Goal: Check status: Check status

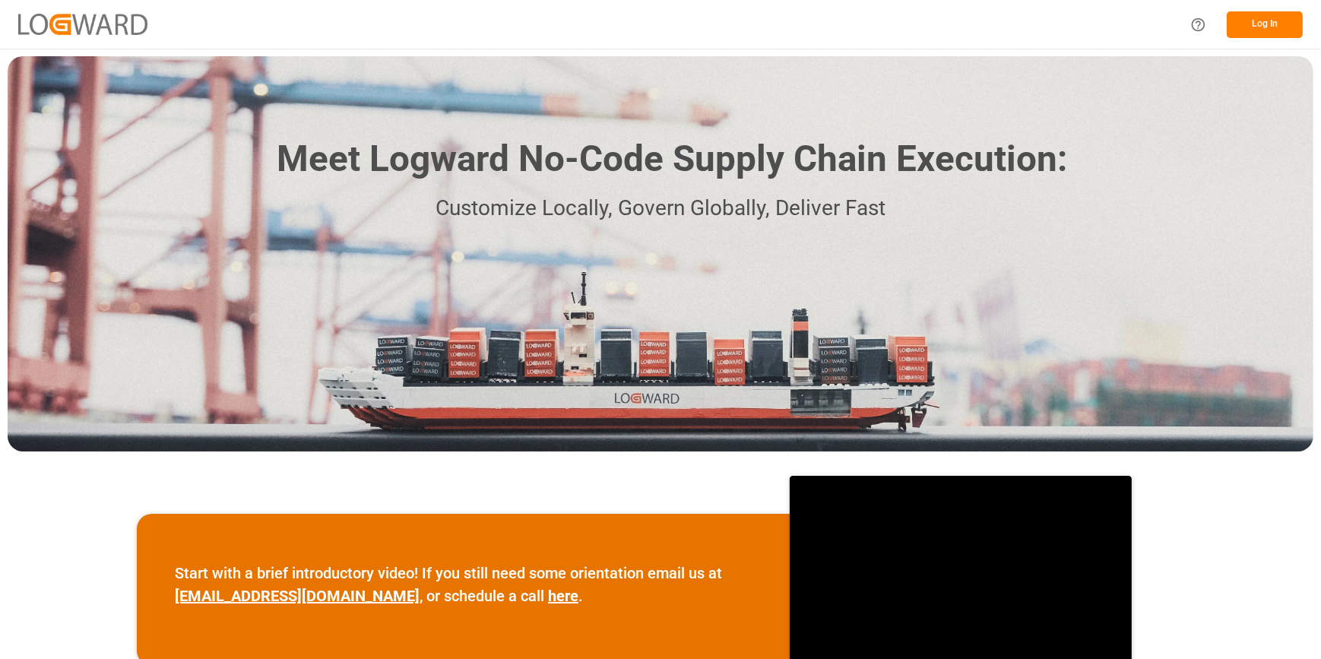
click at [1262, 27] on button "Log In" at bounding box center [1265, 24] width 76 height 27
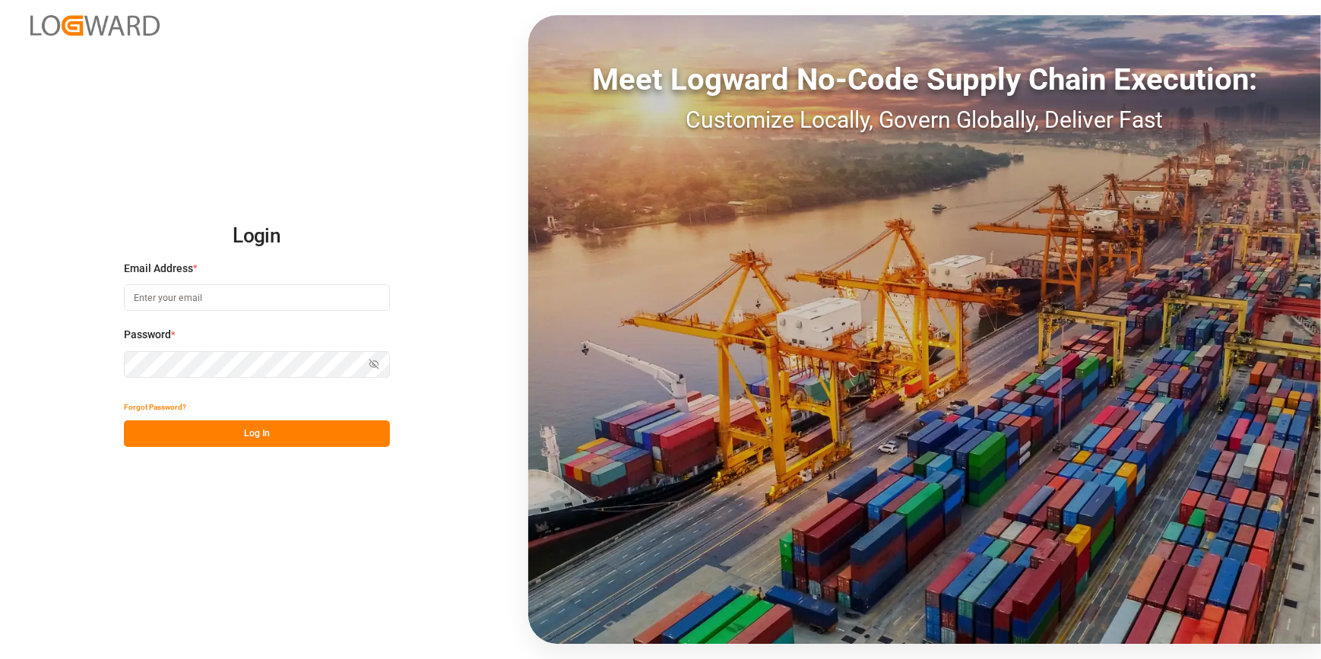
type input "catherine.heng@jamindustries.com"
click at [240, 427] on button "Log In" at bounding box center [257, 433] width 266 height 27
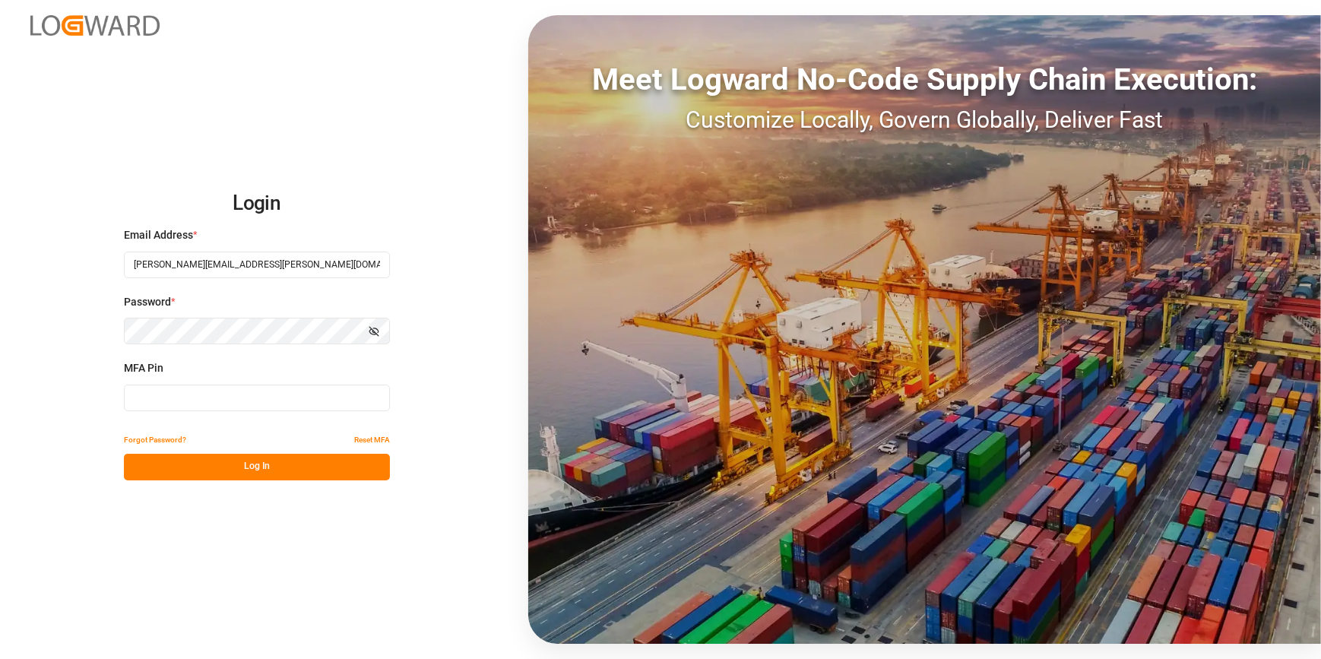
click at [183, 396] on input at bounding box center [257, 398] width 266 height 27
type input "763875"
click at [206, 450] on div "Forgot Password? Reset MFA" at bounding box center [257, 440] width 266 height 27
click at [217, 464] on button "Log In" at bounding box center [257, 467] width 266 height 27
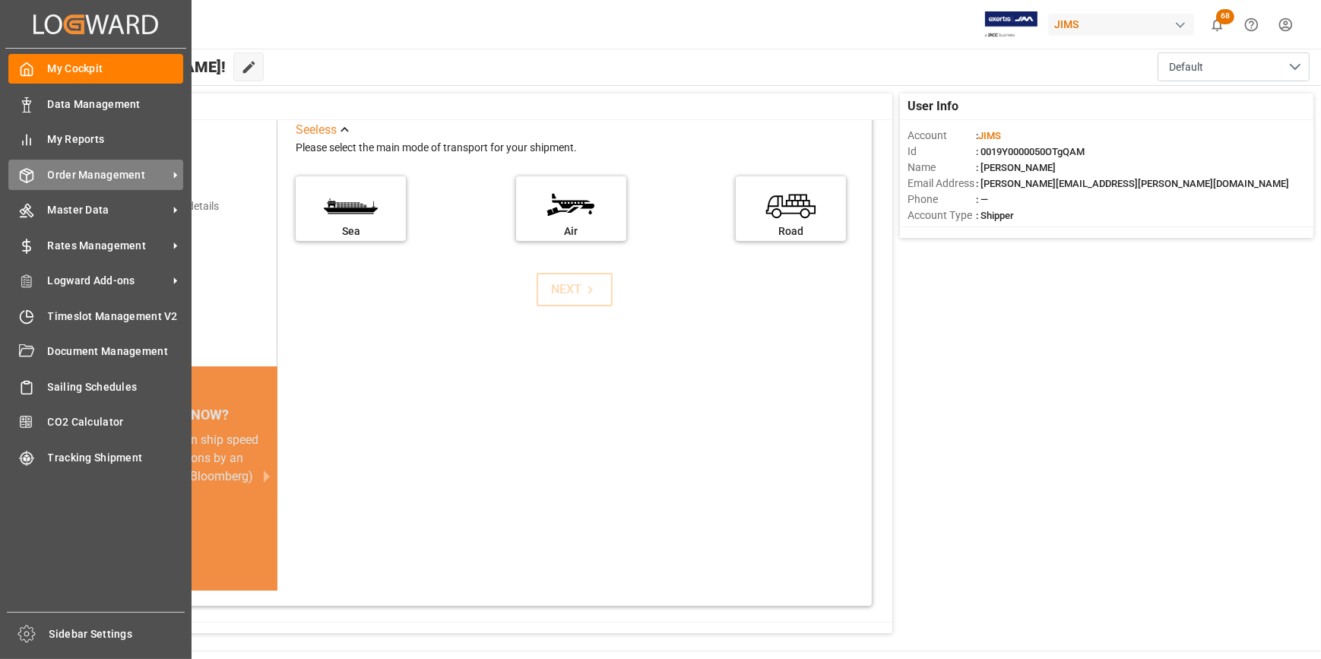
click at [71, 179] on span "Order Management" at bounding box center [108, 175] width 120 height 16
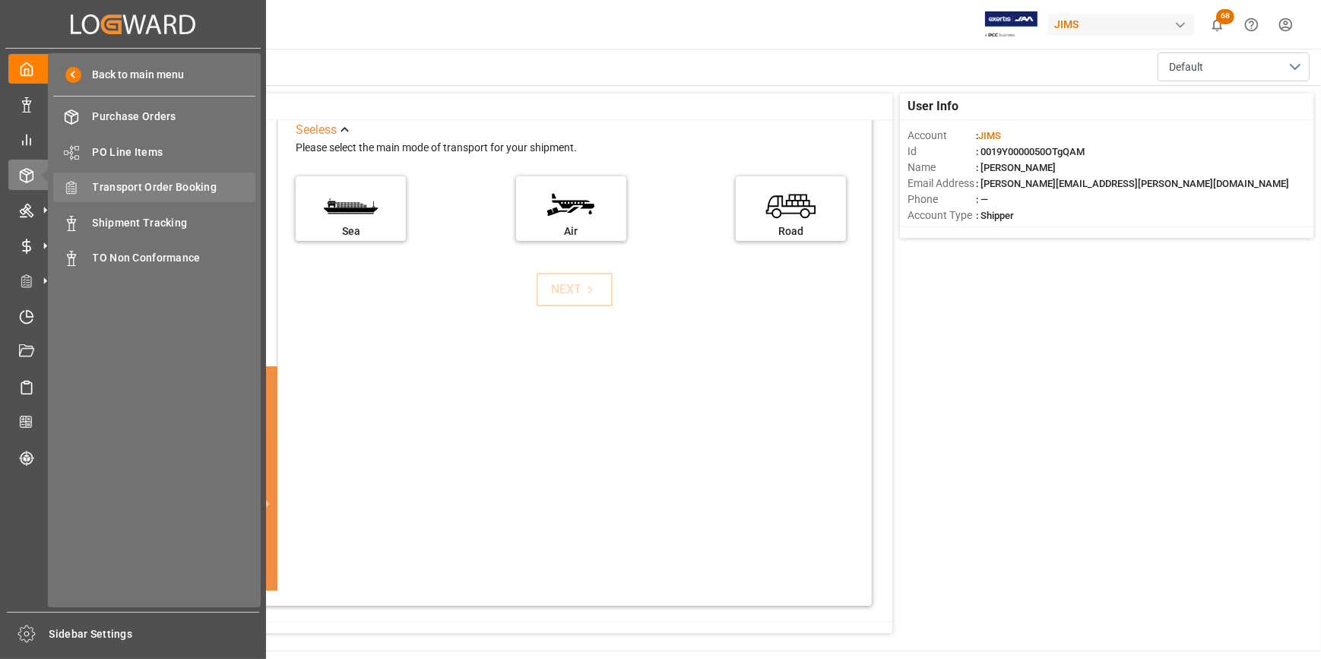
click at [181, 191] on span "Transport Order Booking" at bounding box center [174, 187] width 163 height 16
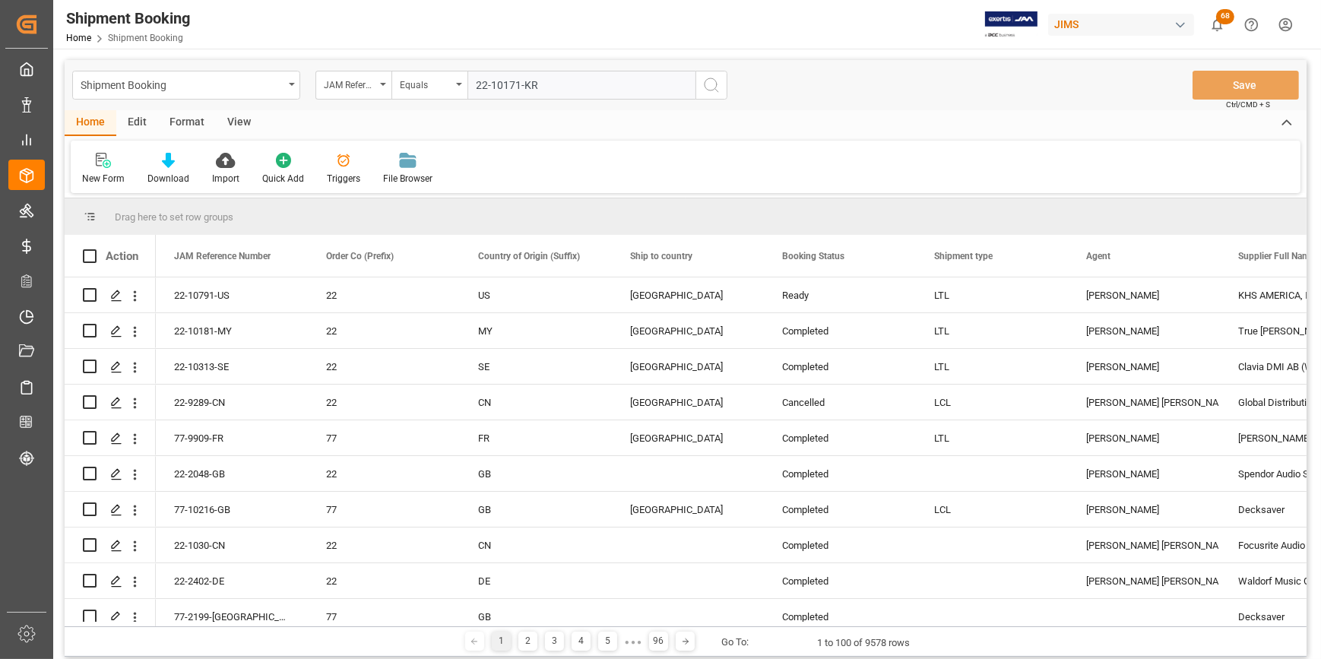
type input "22-10171-KR"
click at [704, 87] on icon "search button" at bounding box center [711, 85] width 18 height 18
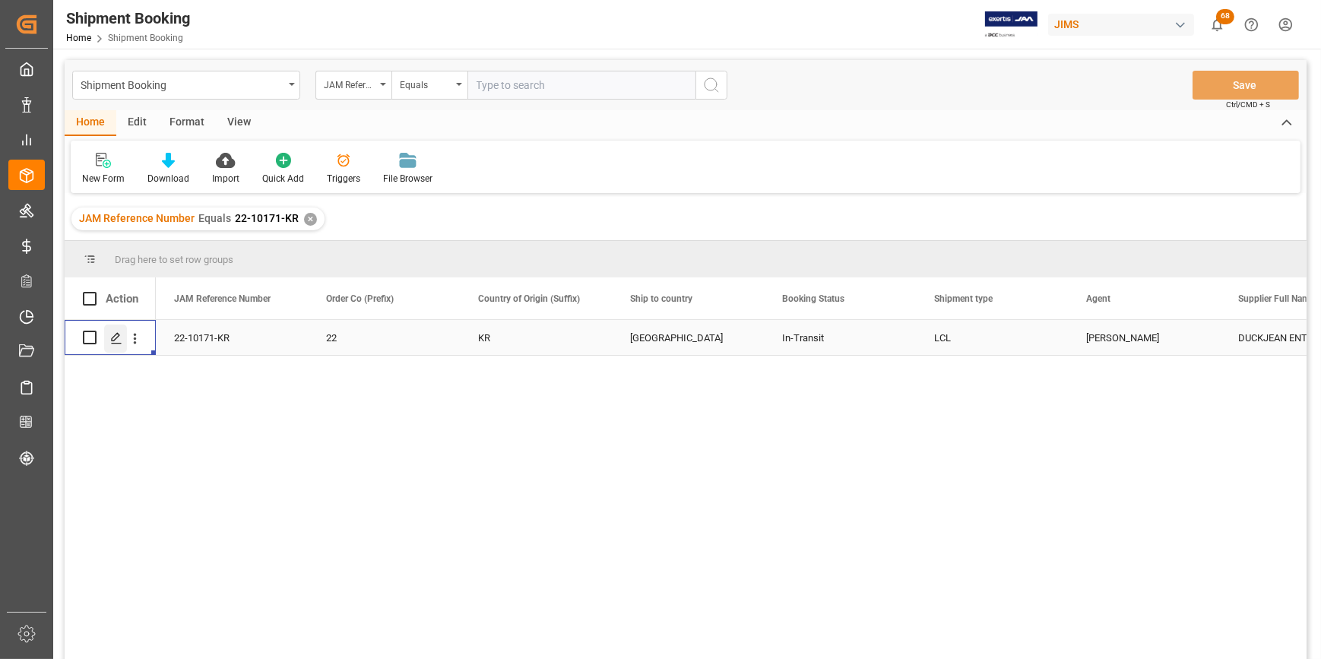
click at [116, 340] on icon "Press SPACE to select this row." at bounding box center [116, 338] width 12 height 12
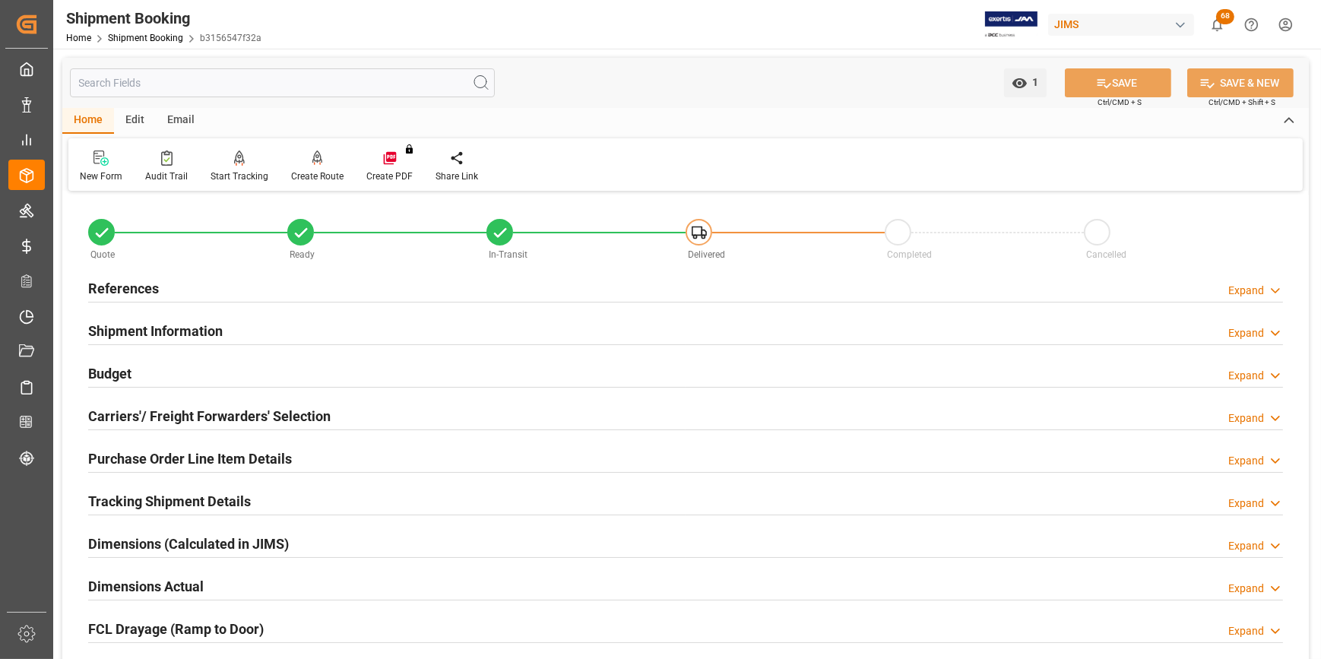
click at [142, 419] on h2 "Carriers'/ Freight Forwarders' Selection" at bounding box center [209, 416] width 242 height 21
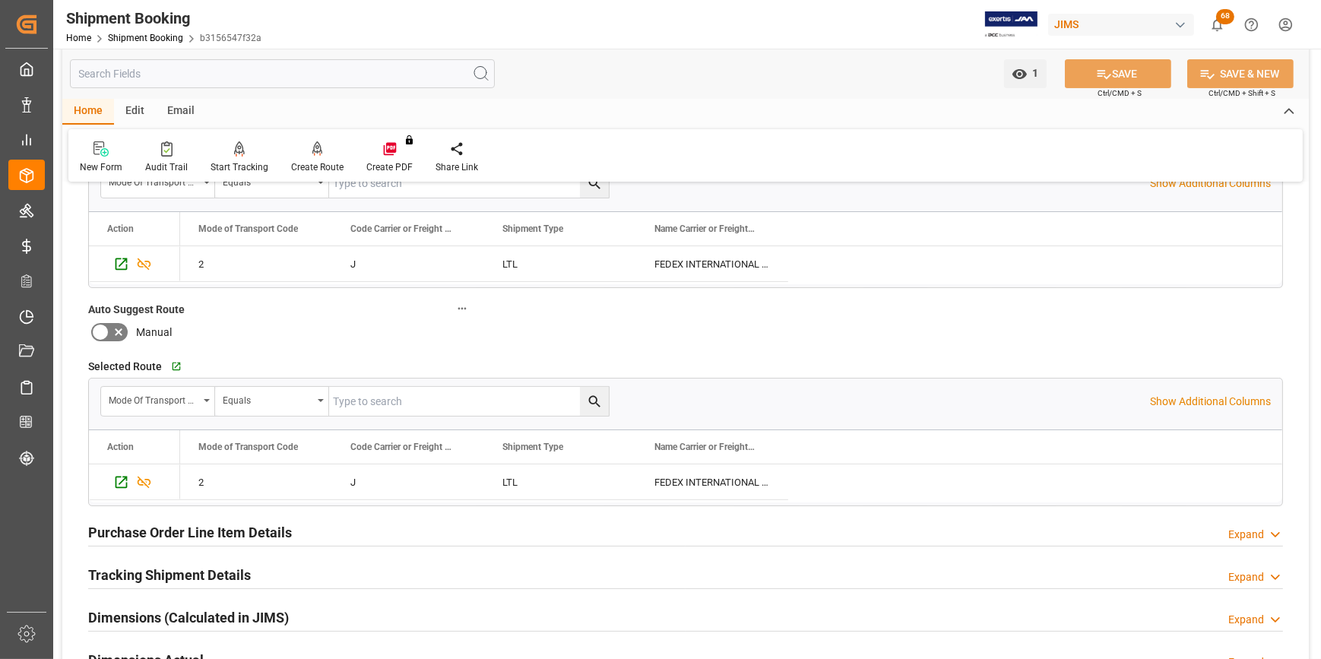
scroll to position [414, 0]
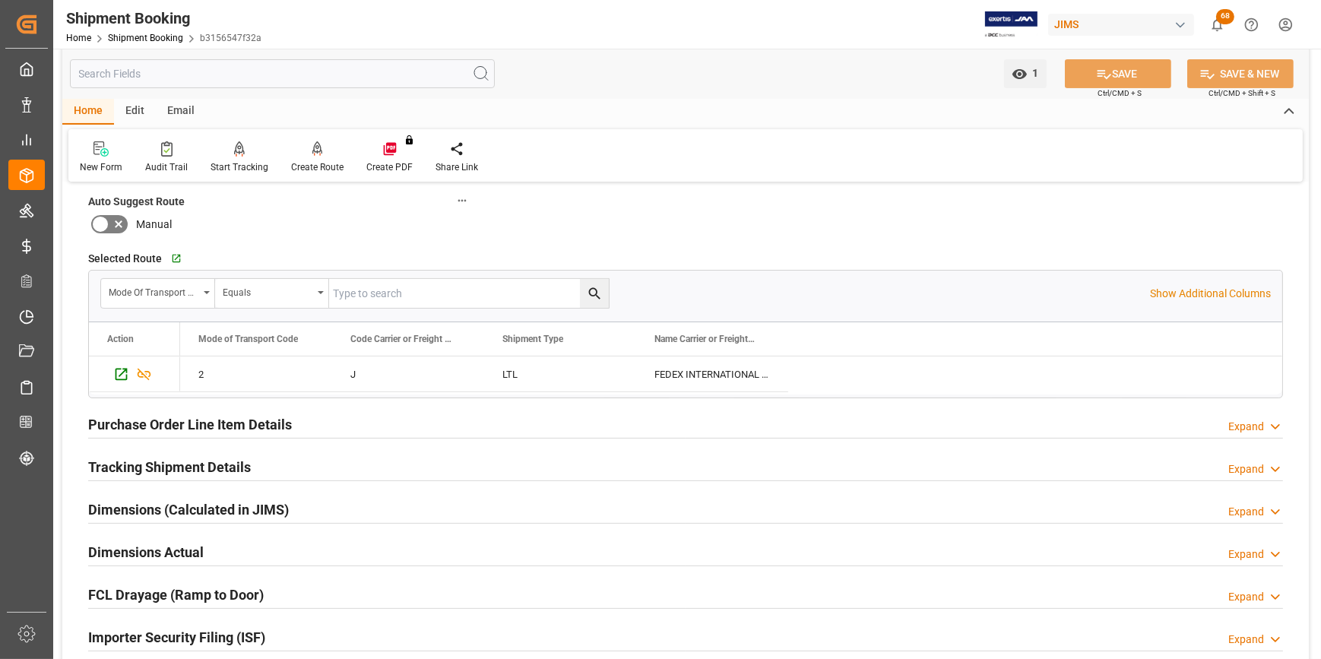
click at [147, 427] on h2 "Purchase Order Line Item Details" at bounding box center [190, 424] width 204 height 21
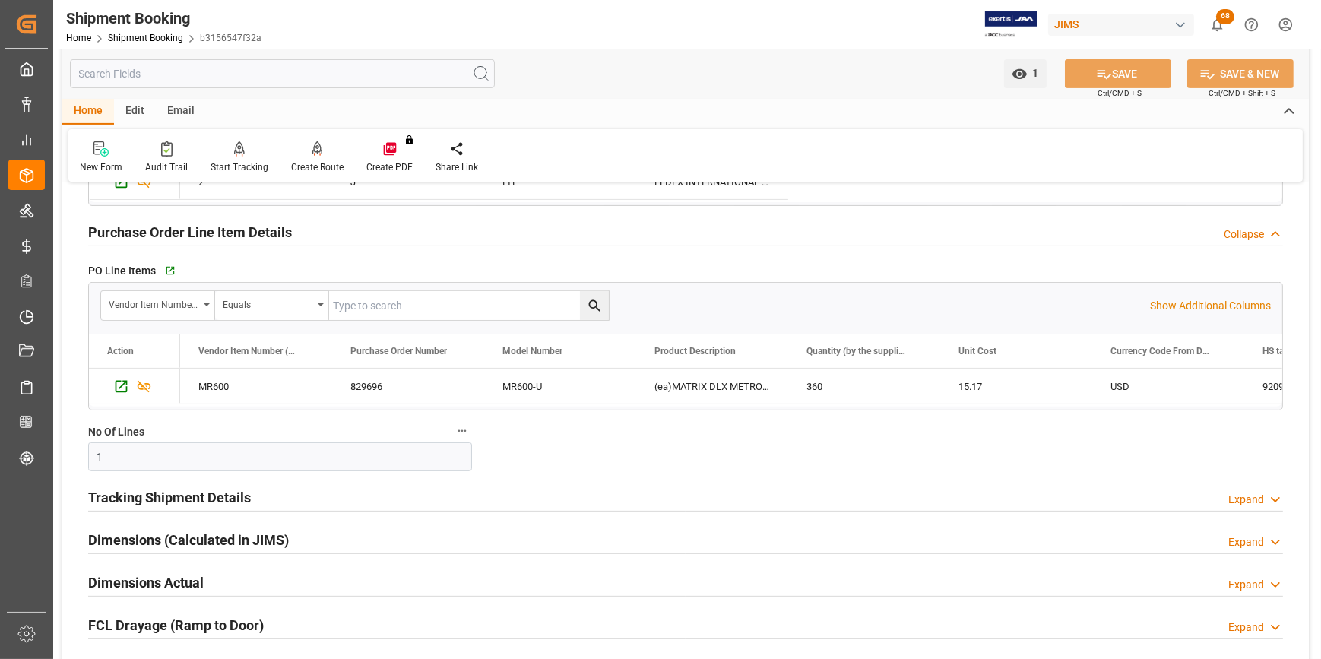
scroll to position [622, 0]
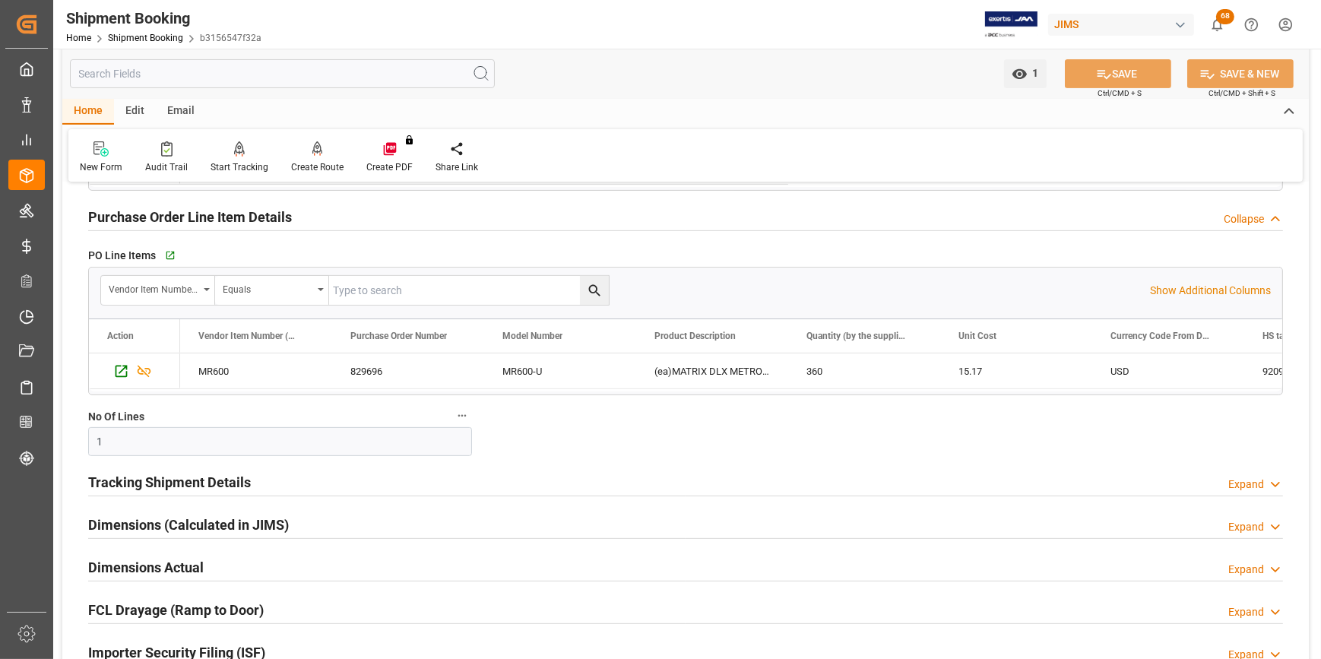
click at [157, 478] on h2 "Tracking Shipment Details" at bounding box center [169, 482] width 163 height 21
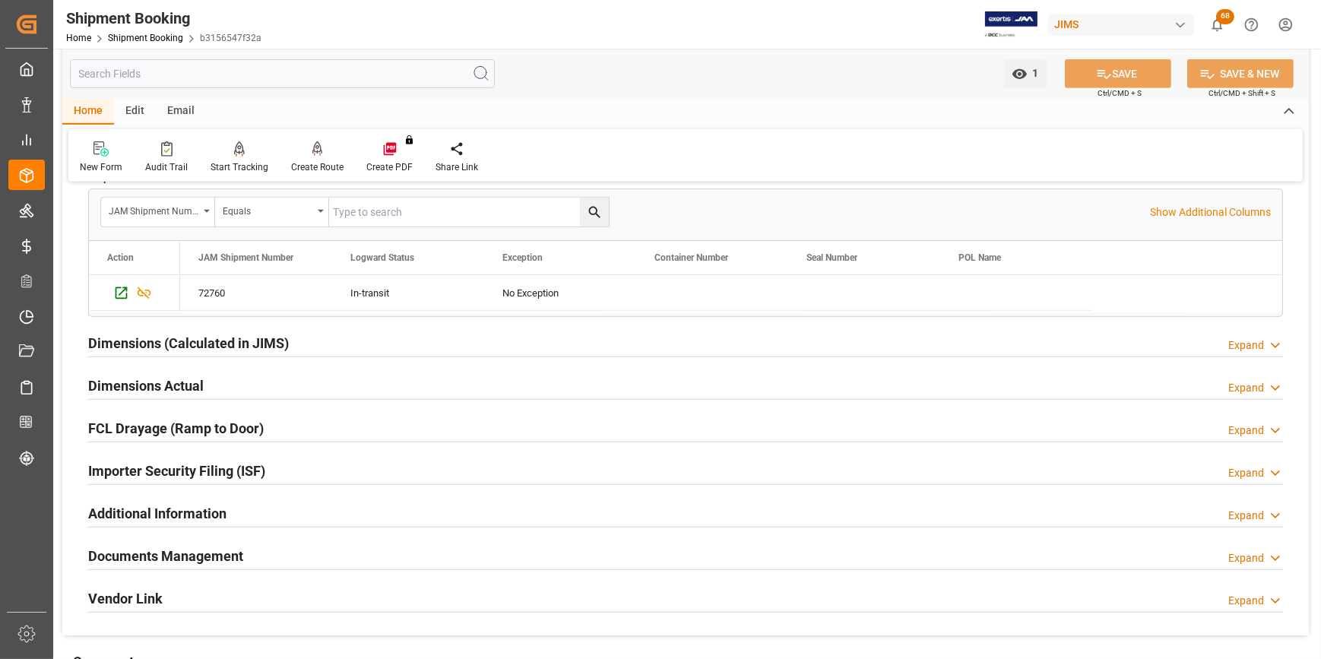
scroll to position [967, 0]
click at [194, 544] on h2 "Documents Management" at bounding box center [165, 554] width 155 height 21
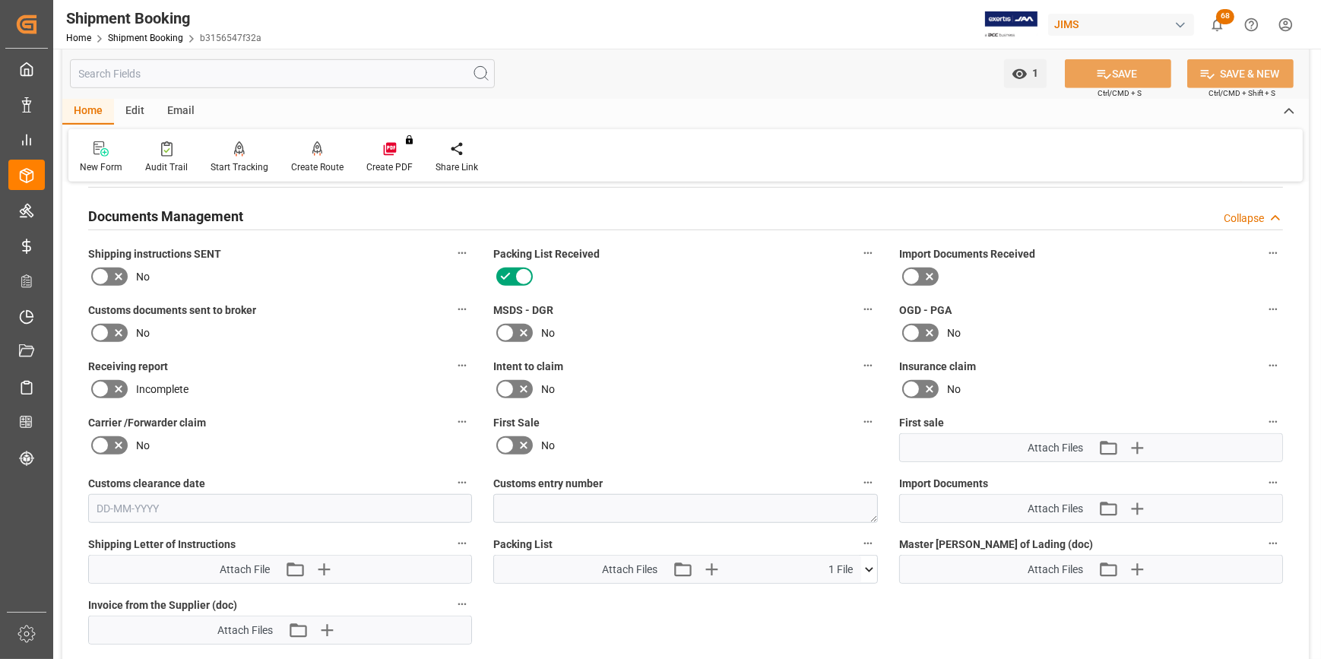
scroll to position [1312, 0]
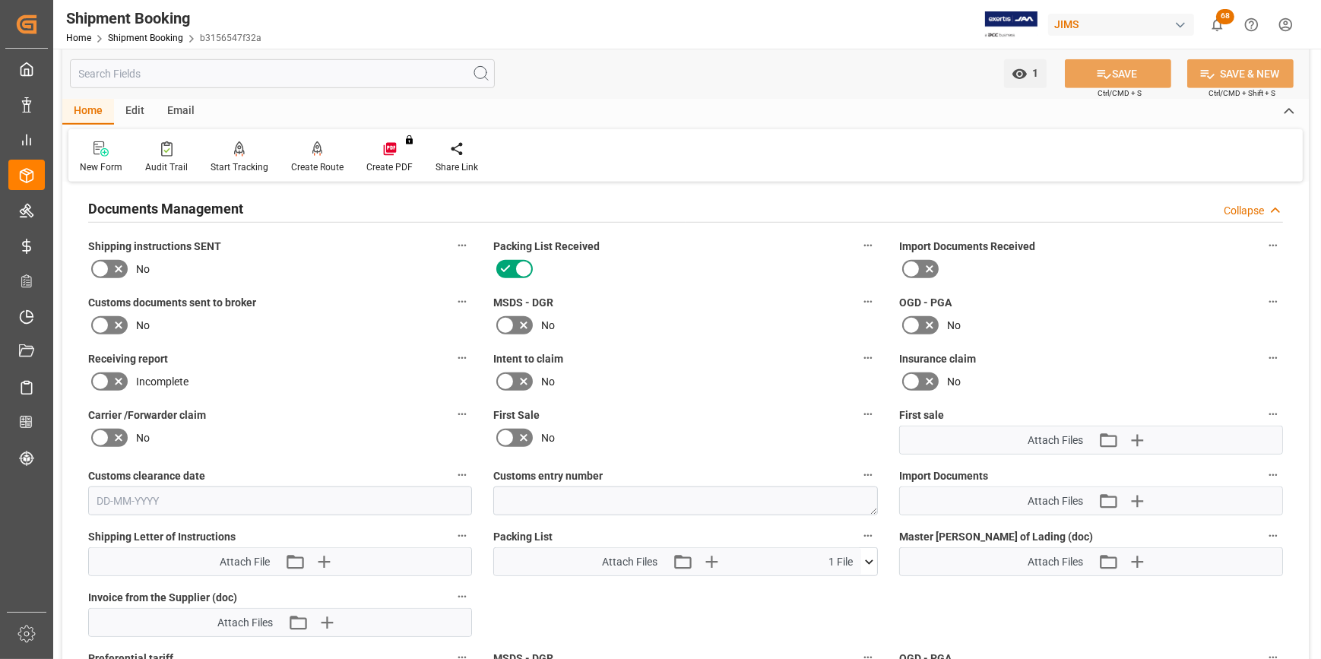
click at [98, 270] on icon at bounding box center [100, 269] width 18 height 18
click at [0, 0] on input "checkbox" at bounding box center [0, 0] width 0 height 0
click at [106, 319] on icon at bounding box center [100, 325] width 18 height 18
click at [0, 0] on input "checkbox" at bounding box center [0, 0] width 0 height 0
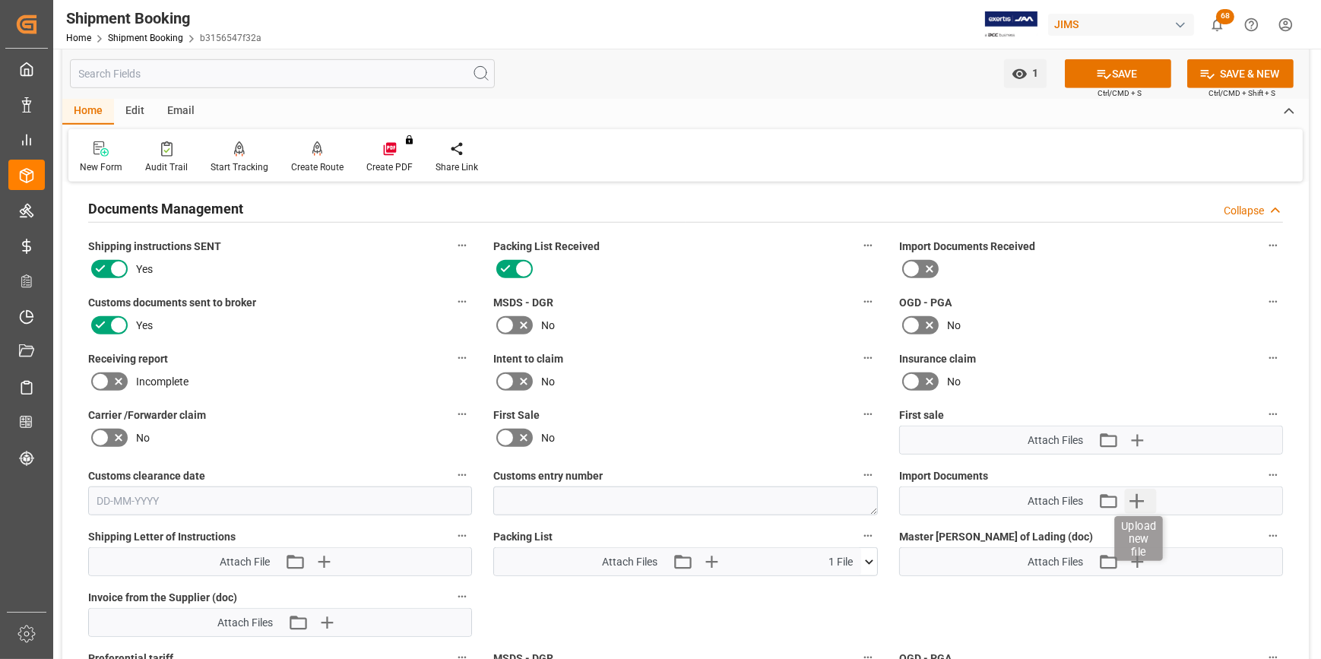
click at [1139, 499] on icon "button" at bounding box center [1137, 501] width 24 height 24
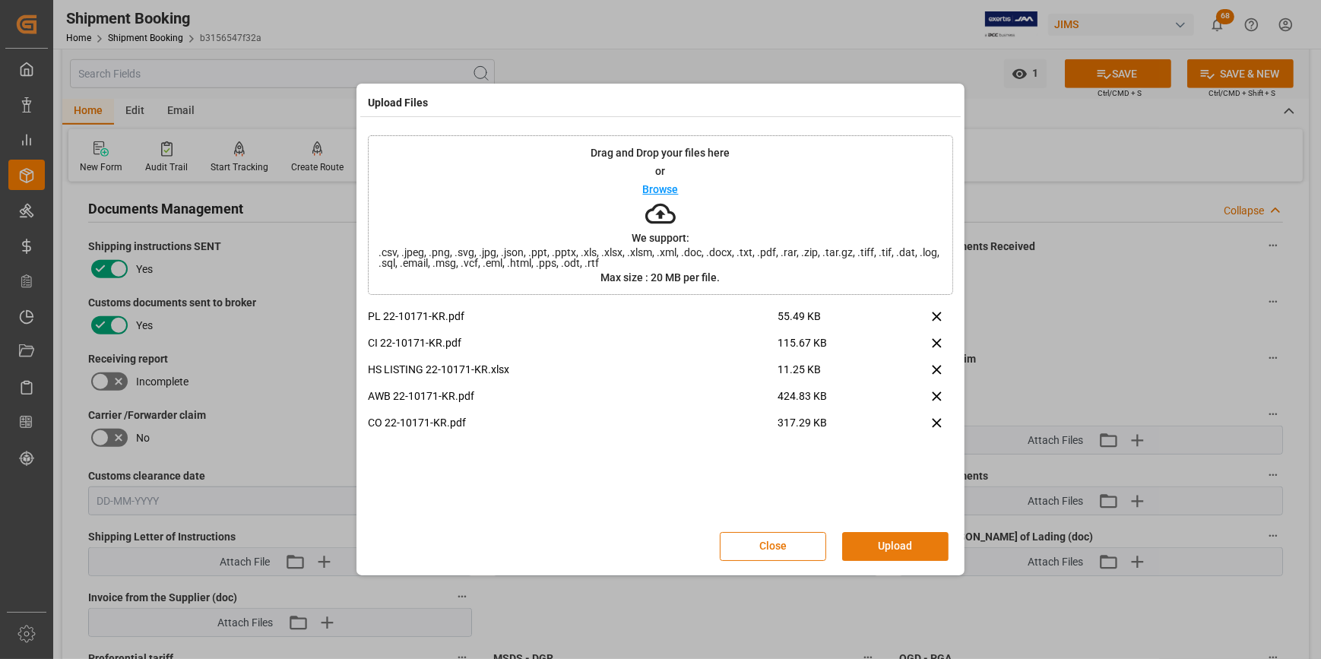
click at [912, 533] on button "Upload" at bounding box center [895, 546] width 106 height 29
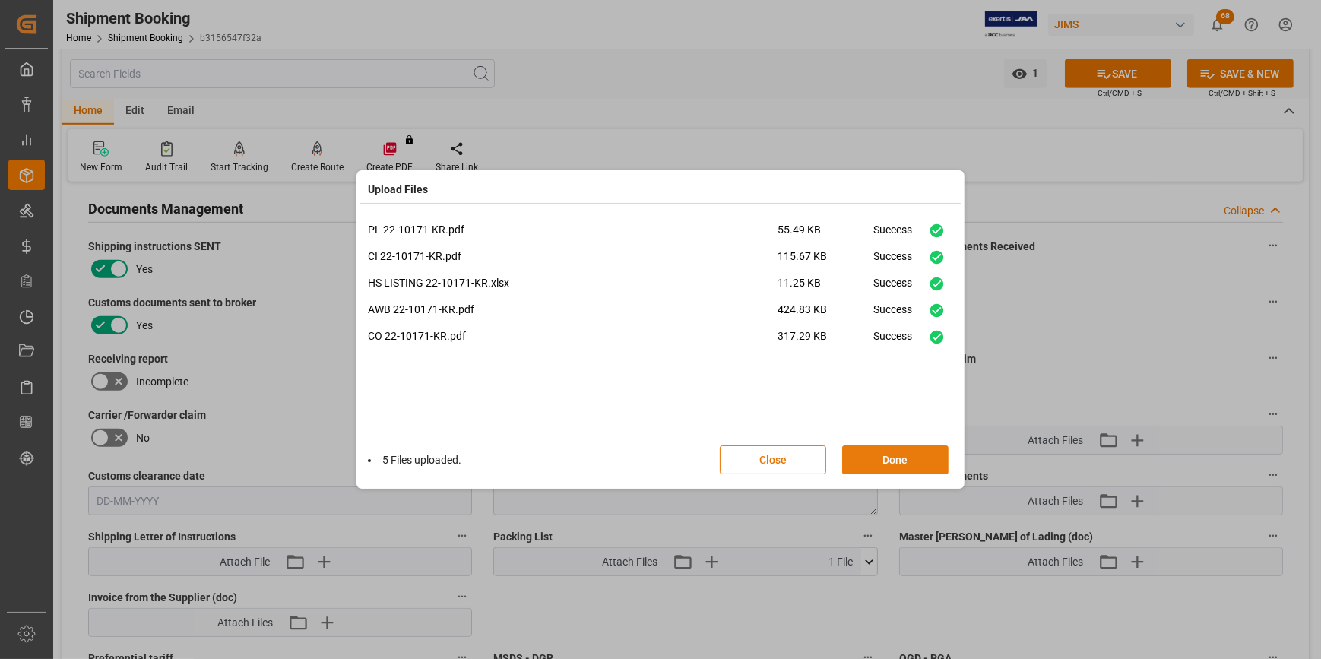
click at [894, 465] on button "Done" at bounding box center [895, 459] width 106 height 29
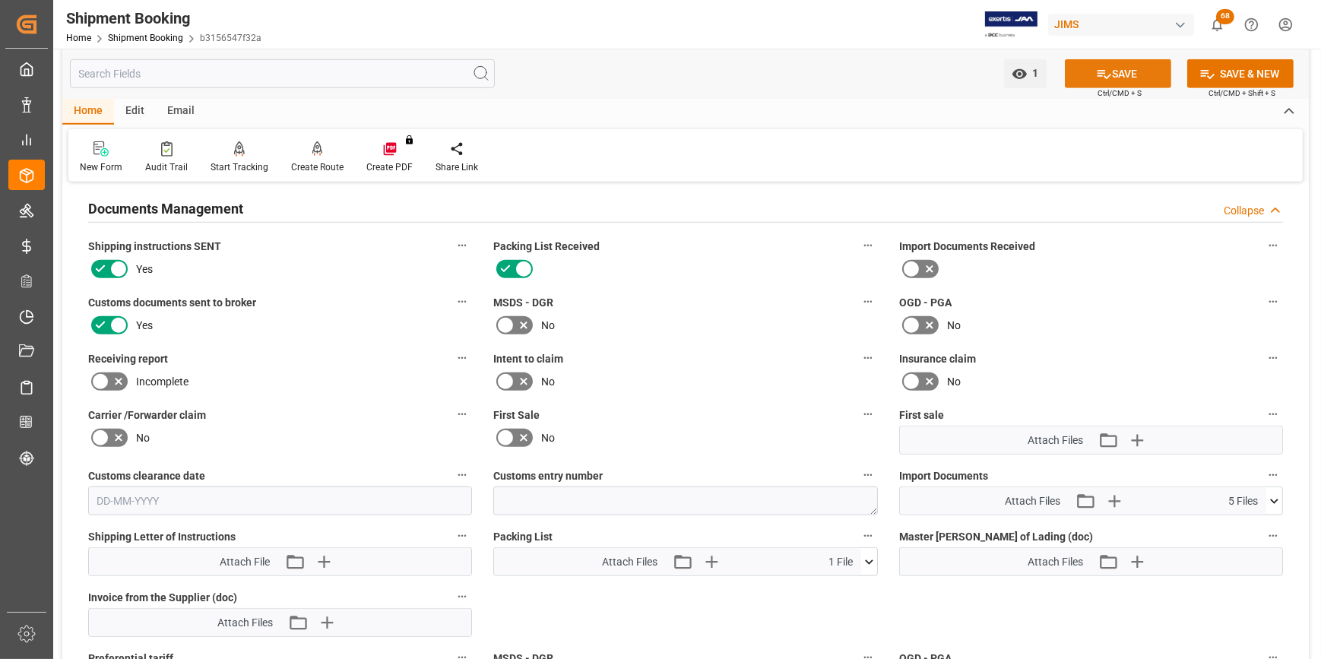
click at [1122, 71] on button "SAVE" at bounding box center [1118, 73] width 106 height 29
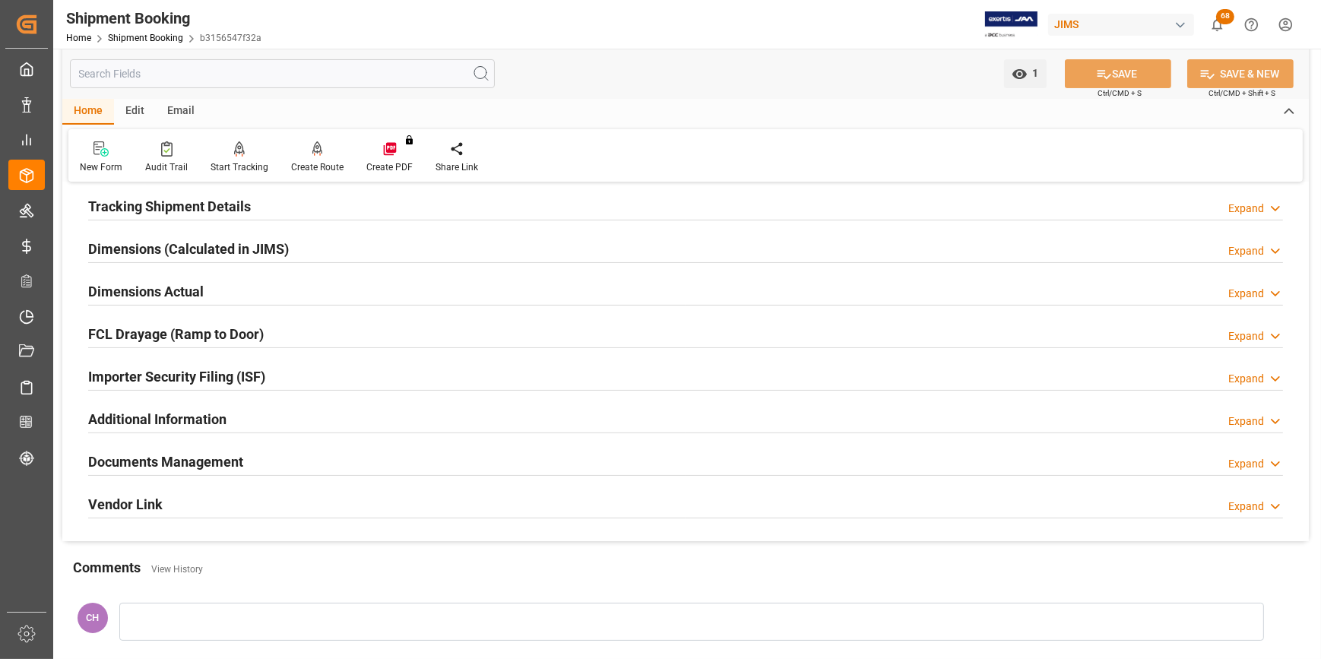
scroll to position [274, 0]
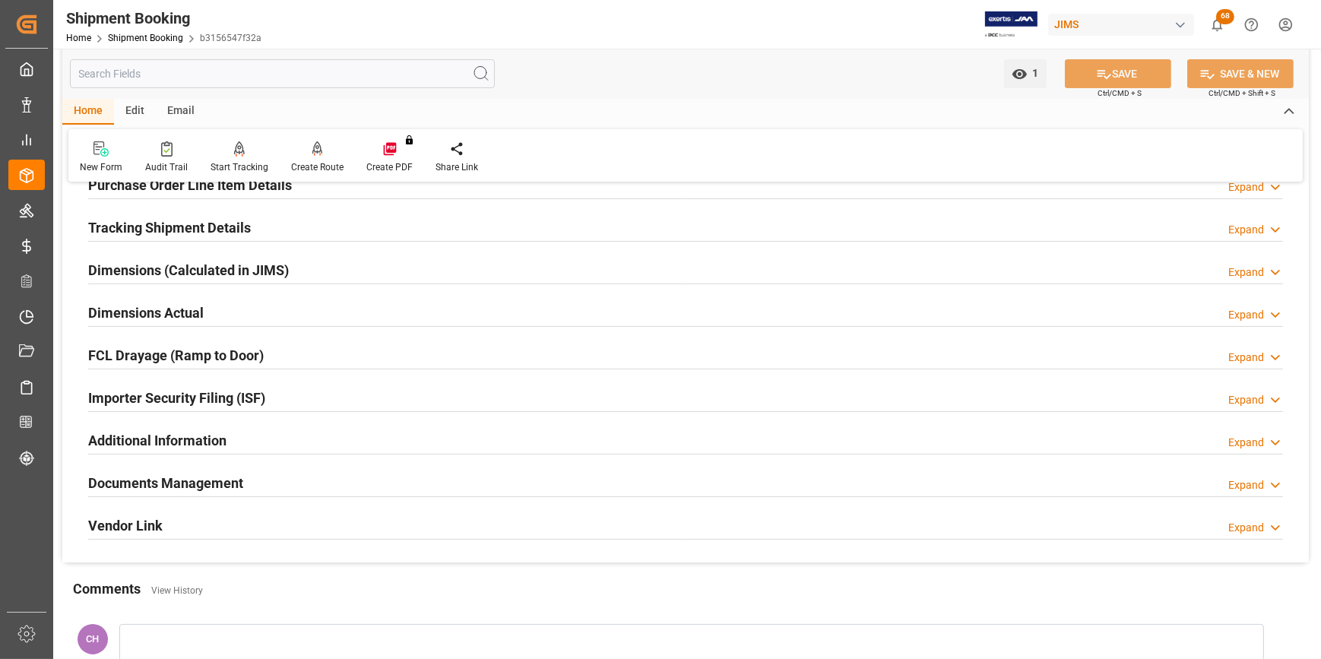
click at [225, 475] on h2 "Documents Management" at bounding box center [165, 483] width 155 height 21
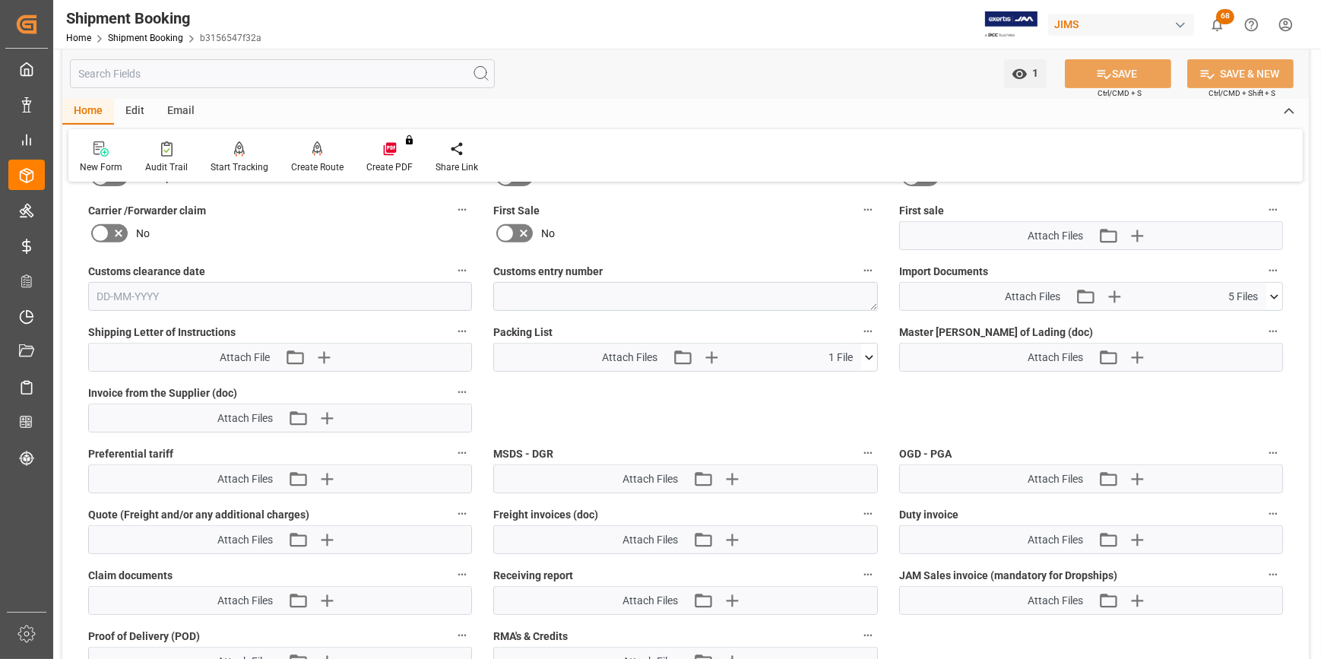
scroll to position [619, 0]
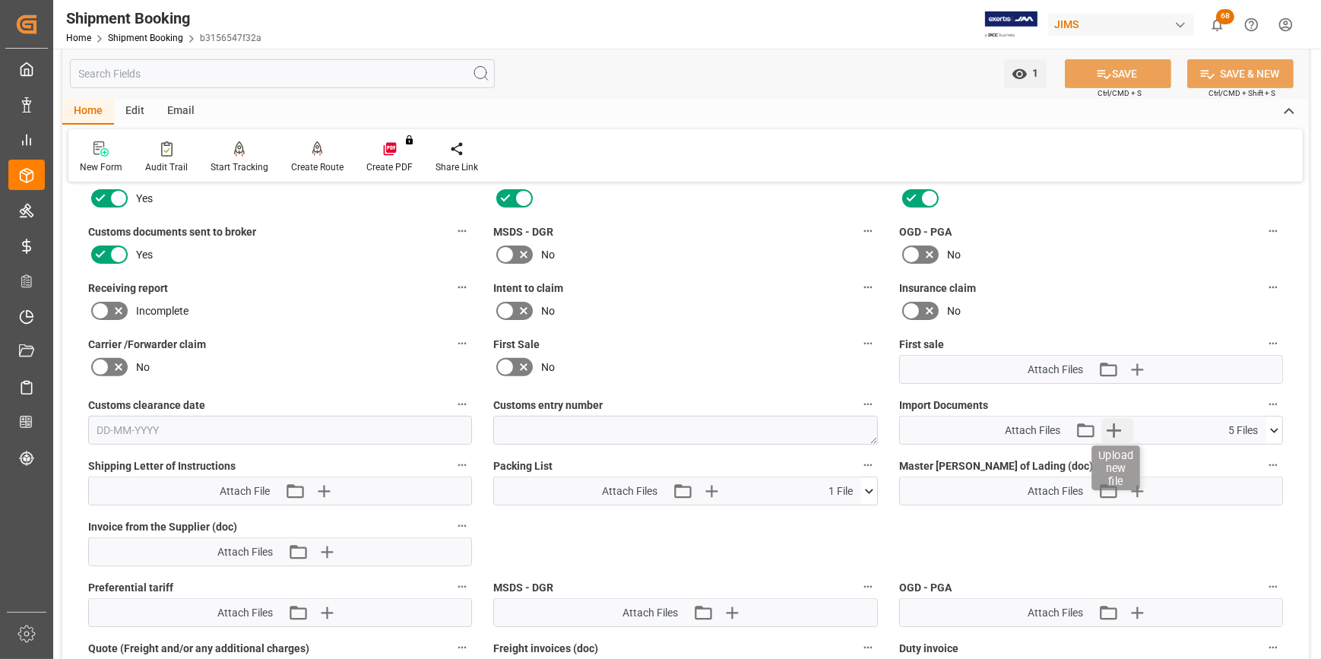
click at [1113, 426] on icon "button" at bounding box center [1114, 430] width 14 height 14
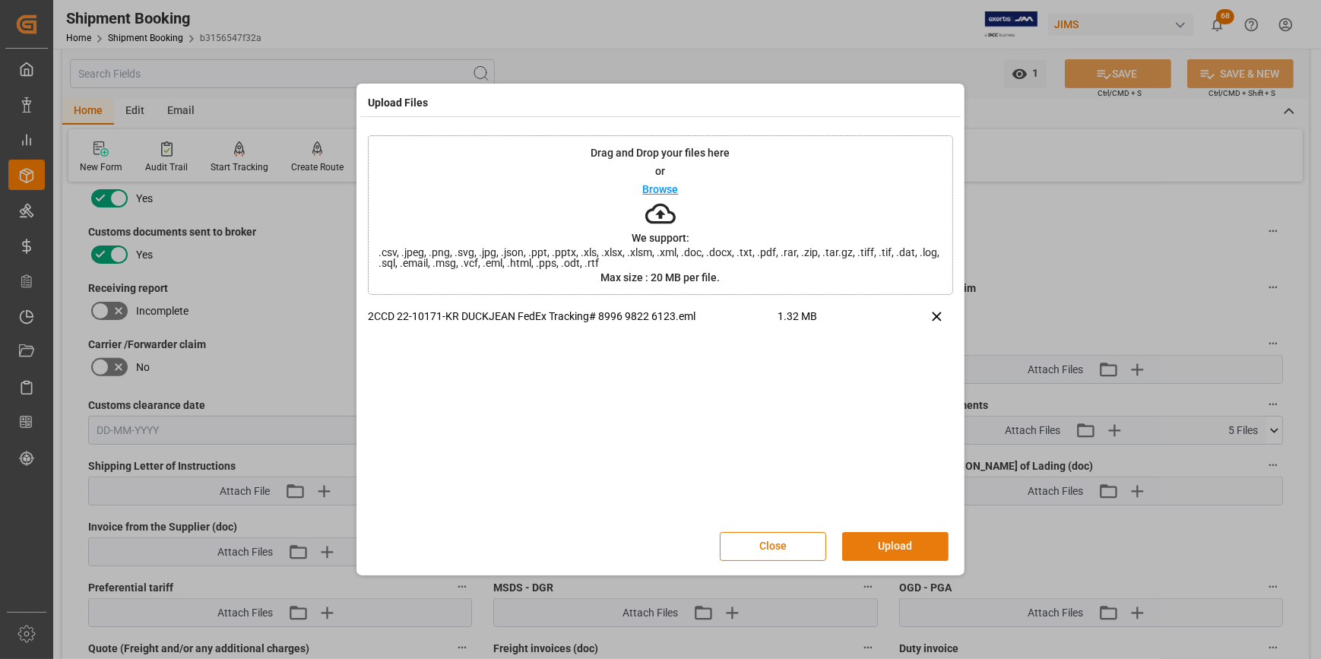
click at [894, 548] on button "Upload" at bounding box center [895, 546] width 106 height 29
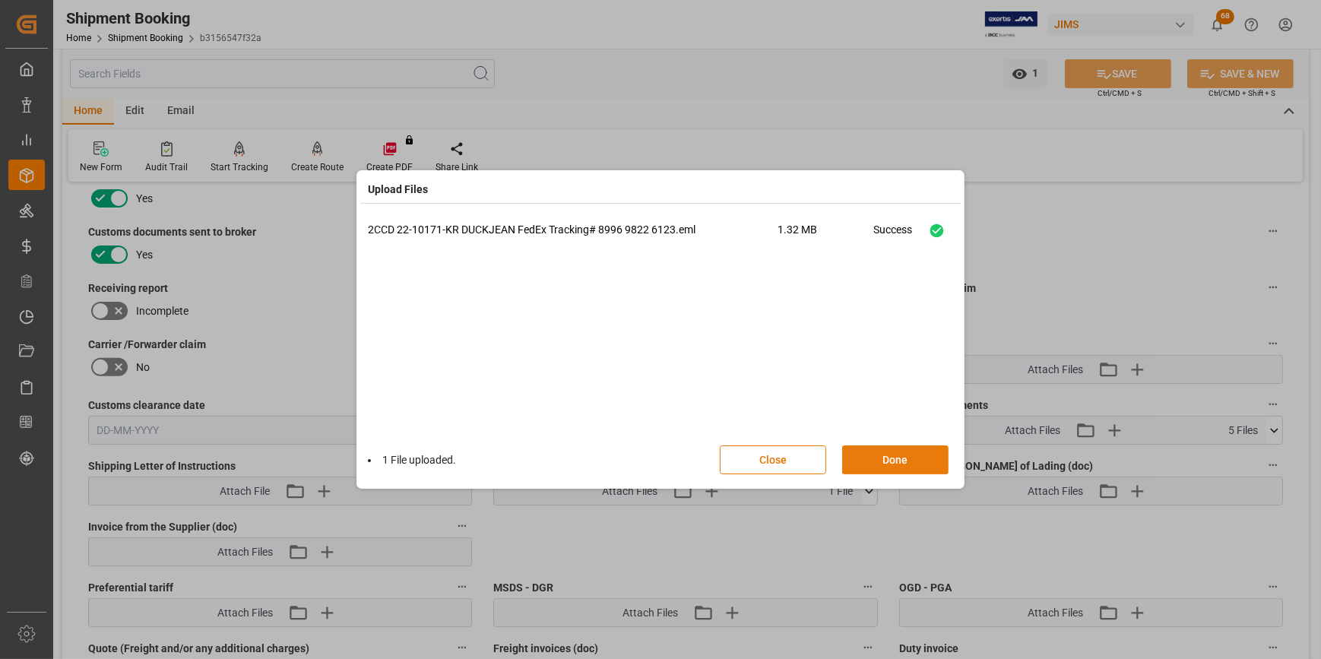
click at [901, 459] on button "Done" at bounding box center [895, 459] width 106 height 29
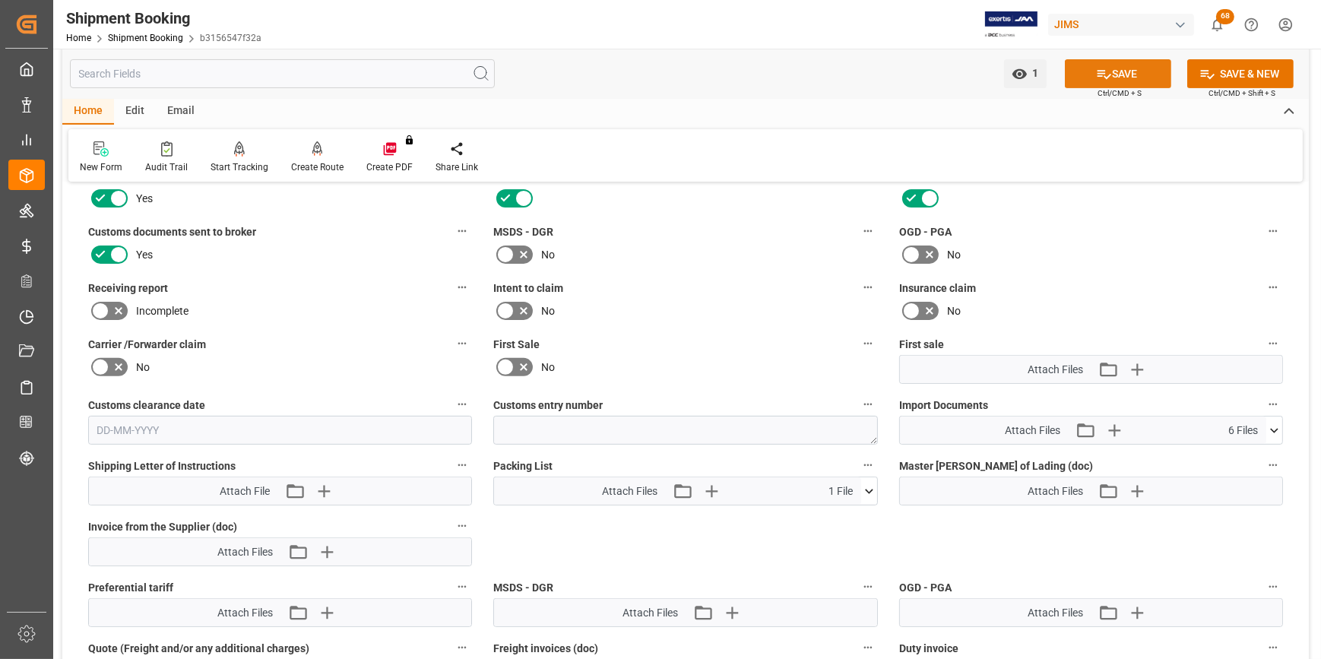
click at [1109, 73] on button "SAVE" at bounding box center [1118, 73] width 106 height 29
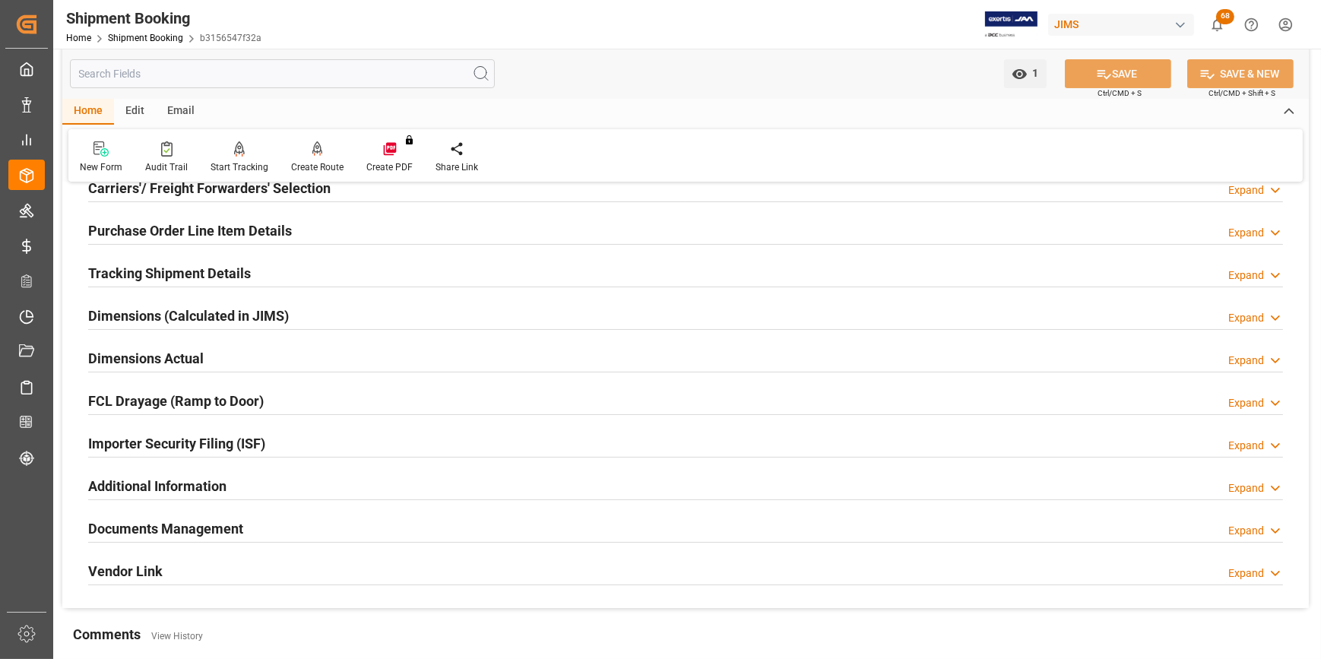
scroll to position [205, 0]
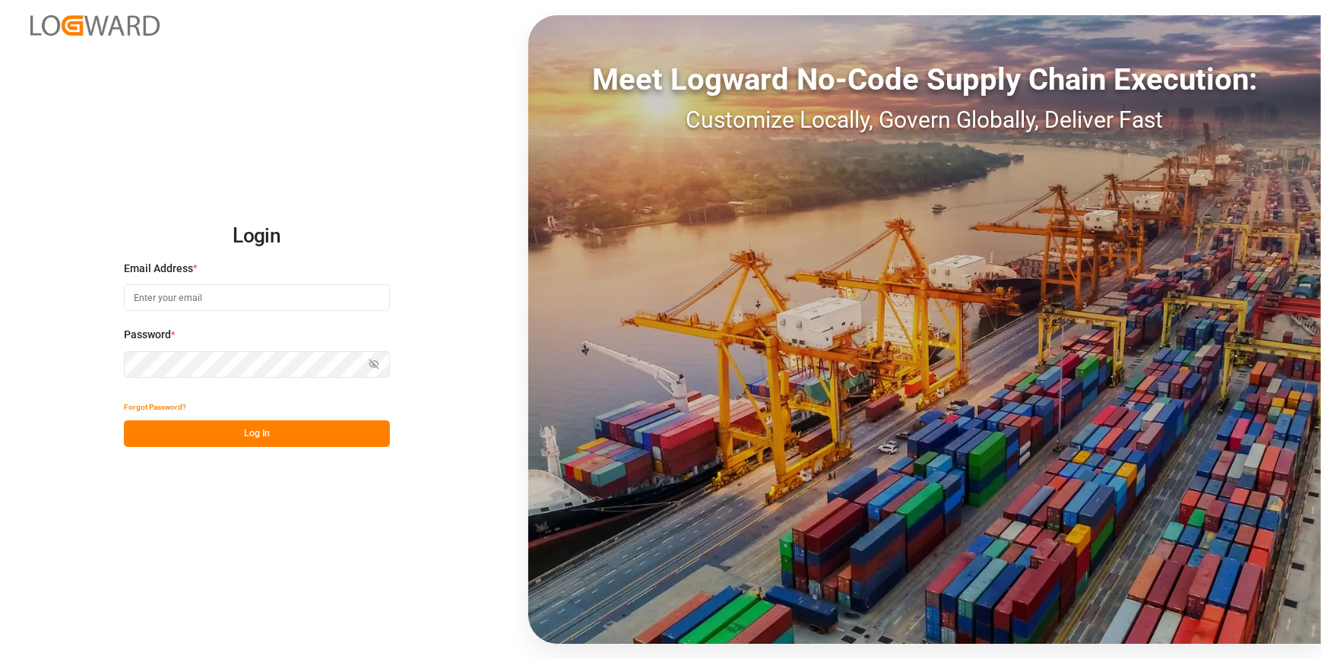
type input "catherine.heng@jamindustries.com"
click at [249, 431] on button "Log In" at bounding box center [257, 433] width 266 height 27
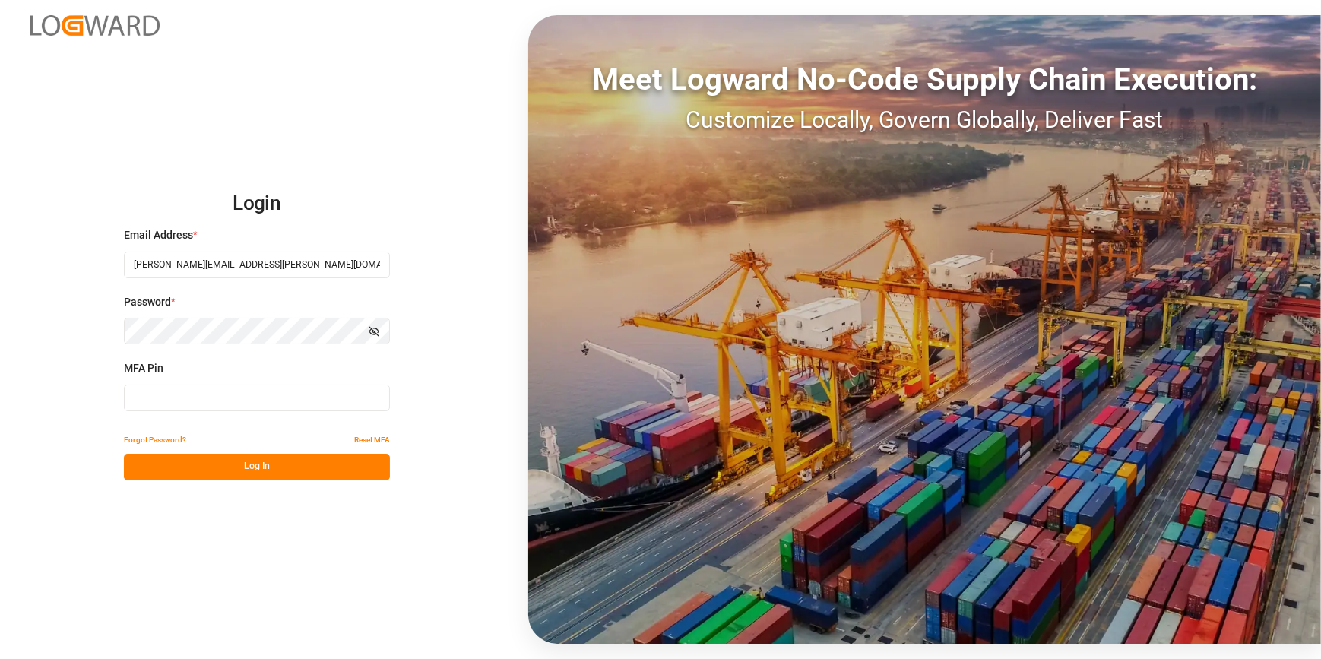
click at [130, 398] on input at bounding box center [257, 398] width 266 height 27
type input "7"
type input "704560"
click at [179, 473] on button "Log In" at bounding box center [257, 467] width 266 height 27
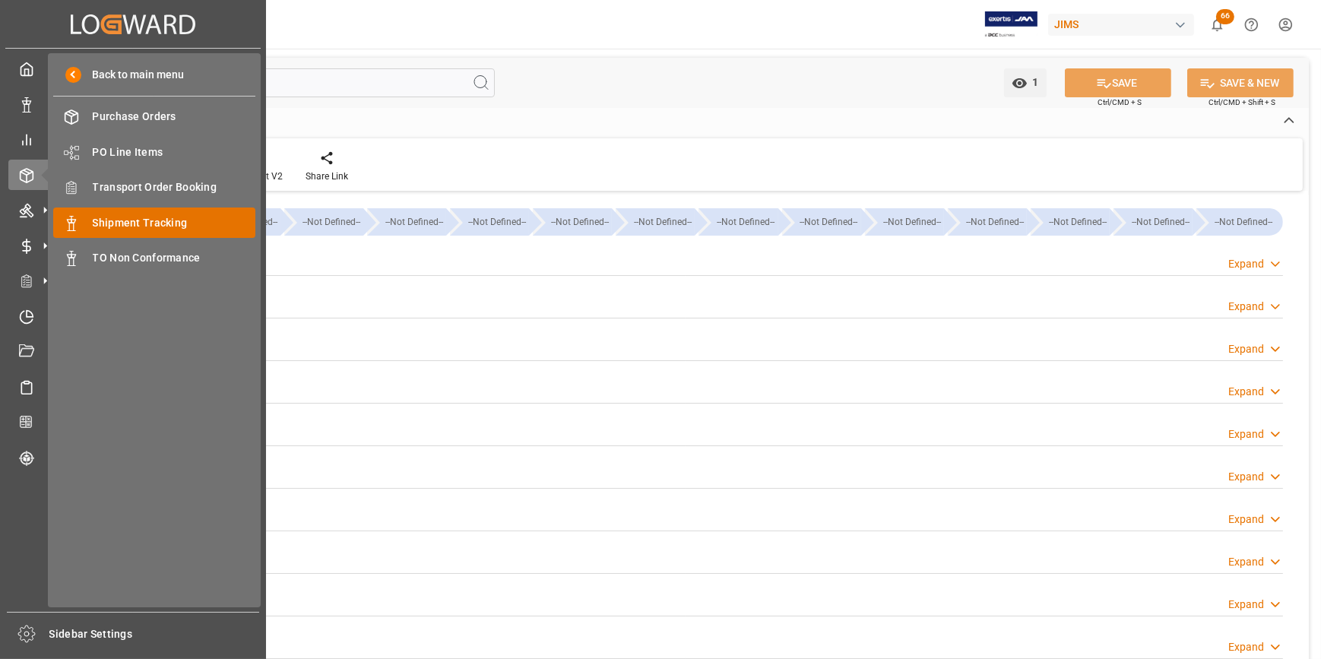
click at [176, 220] on span "Shipment Tracking" at bounding box center [174, 223] width 163 height 16
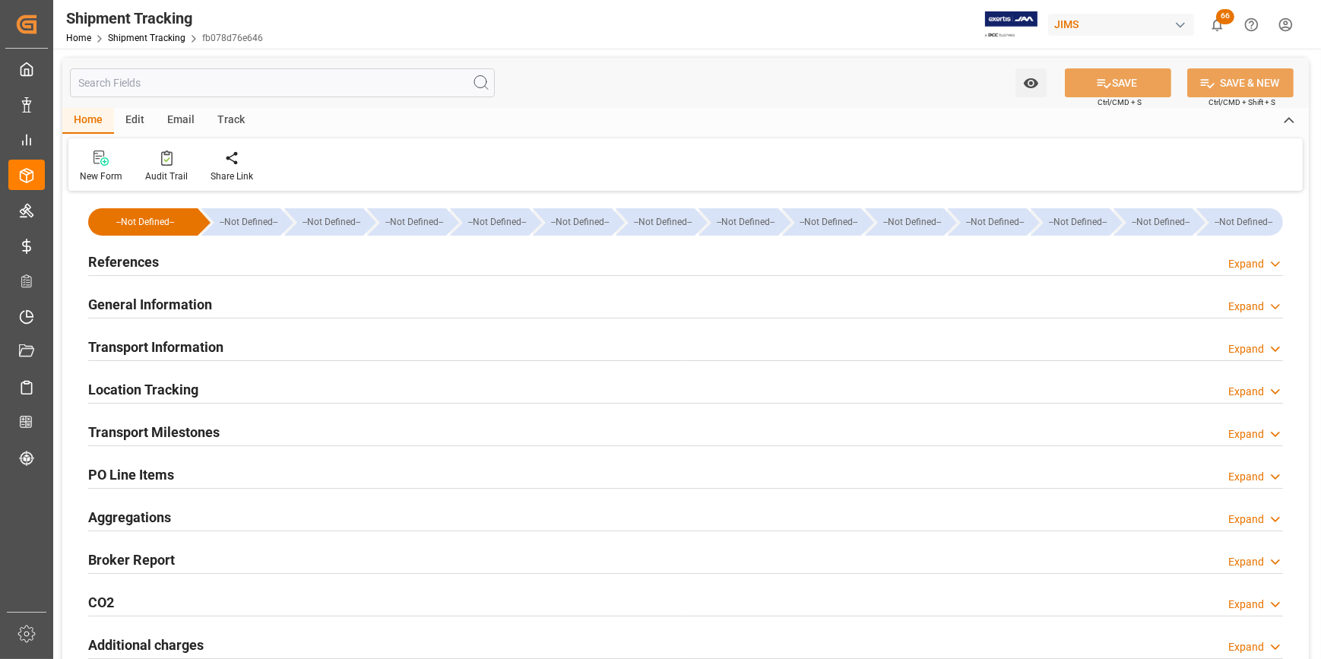
type input "05-08-2025 00:00"
type input "25-08-2025 00:00"
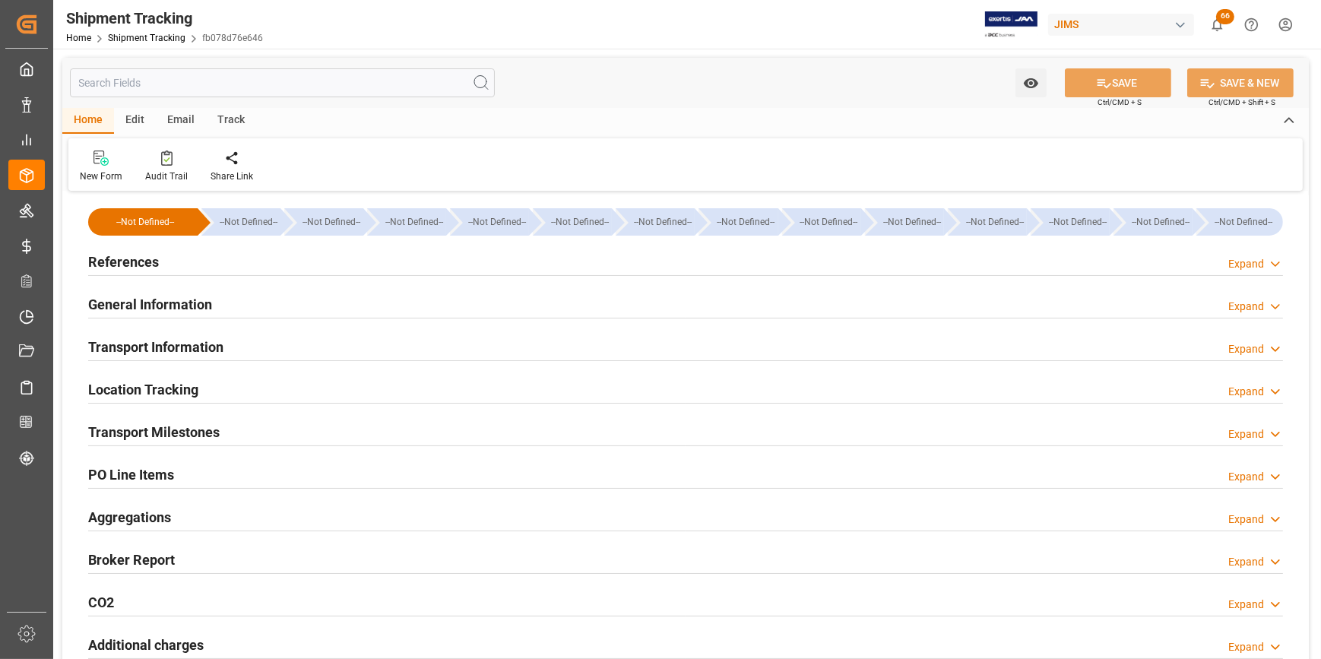
type input "30-08-2025 00:00"
type input "25-08-2025"
type input "27-08-2025"
type input "29-08-2025"
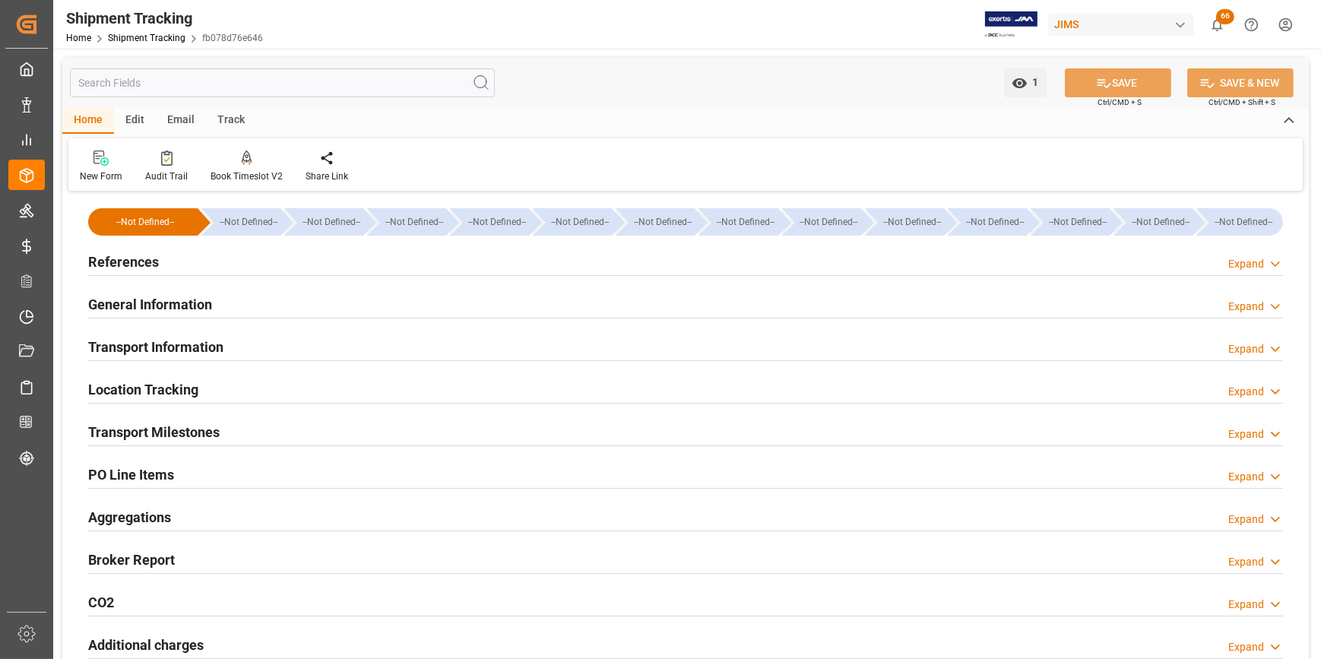
click at [137, 433] on h2 "Transport Milestones" at bounding box center [153, 432] width 131 height 21
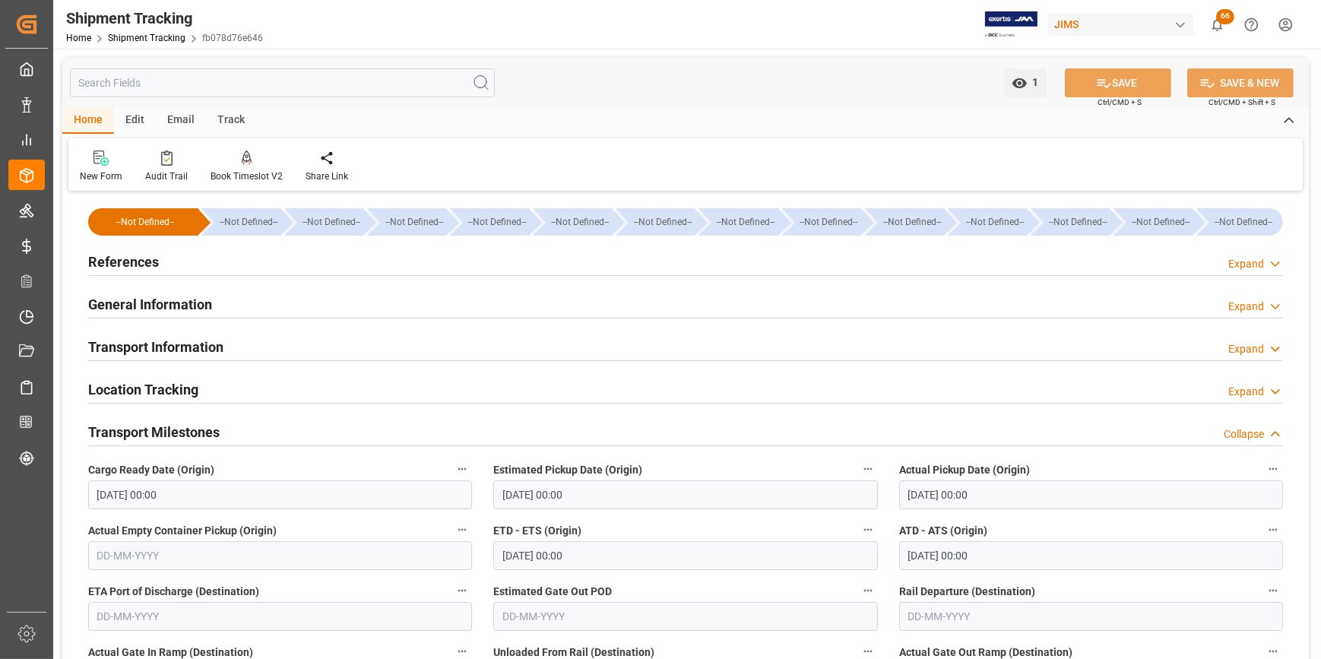
click at [109, 268] on h2 "References" at bounding box center [123, 262] width 71 height 21
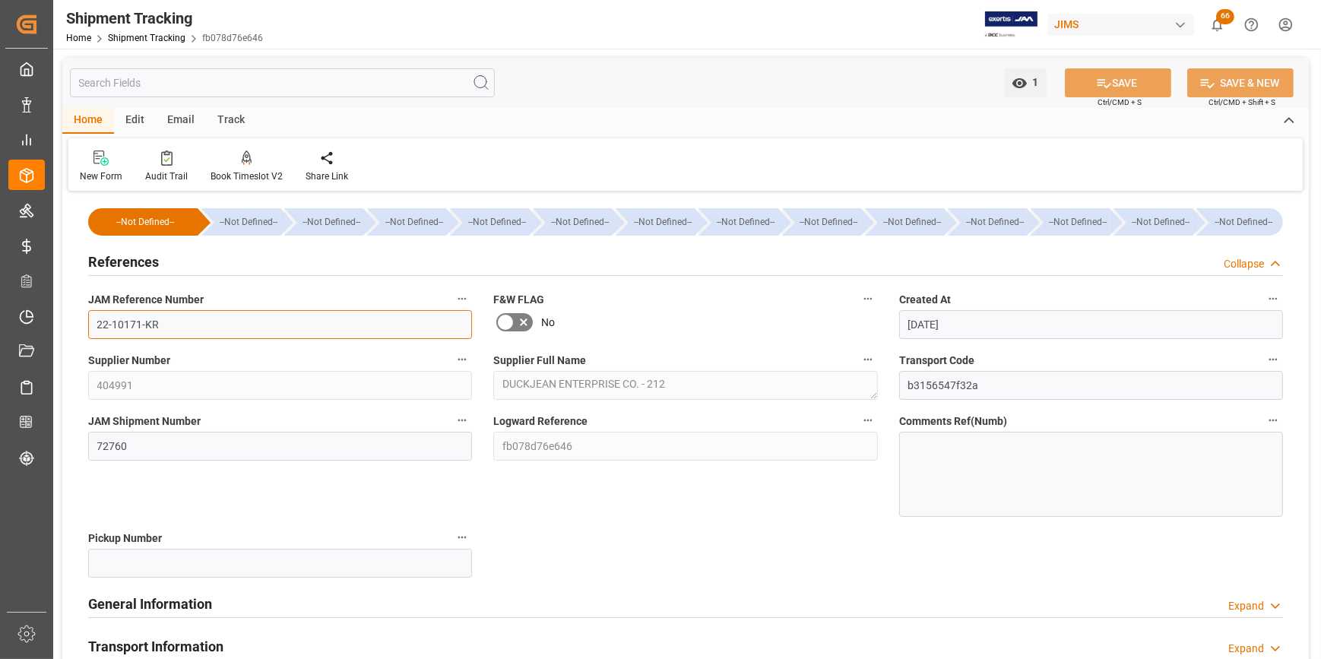
drag, startPoint x: 176, startPoint y: 326, endPoint x: 88, endPoint y: 318, distance: 88.5
click at [88, 318] on input "22-10171-KR" at bounding box center [280, 324] width 384 height 29
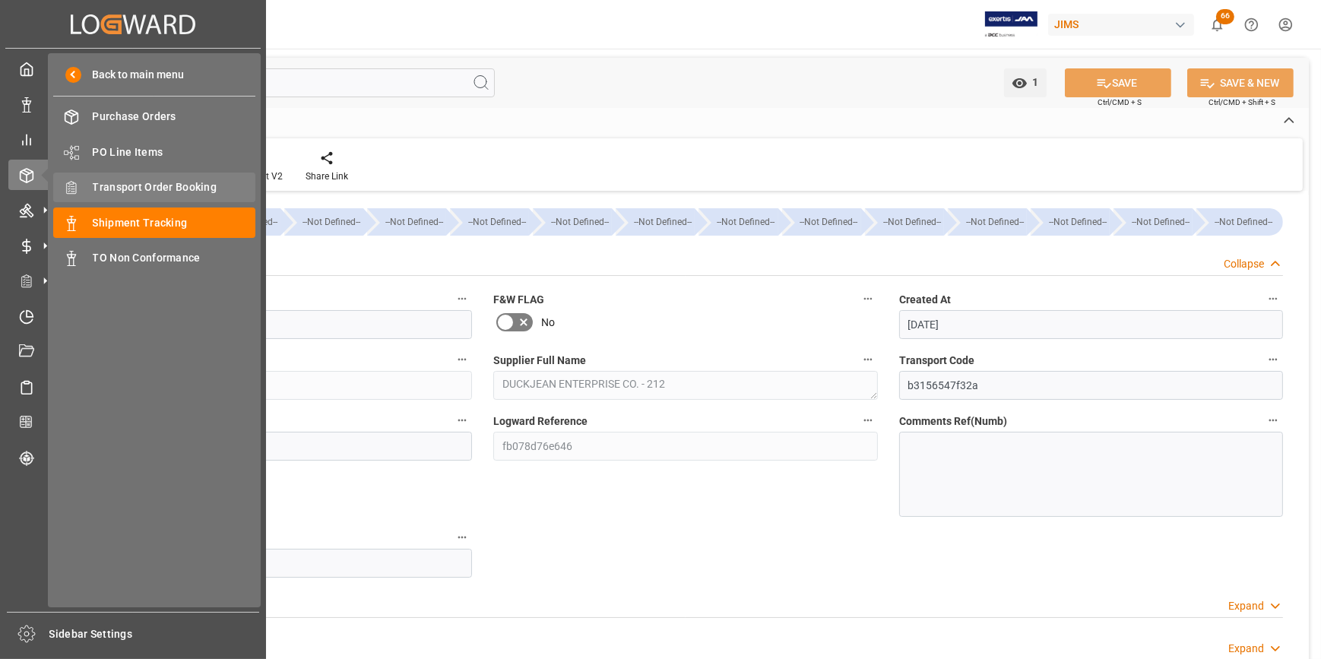
click at [143, 189] on span "Transport Order Booking" at bounding box center [174, 187] width 163 height 16
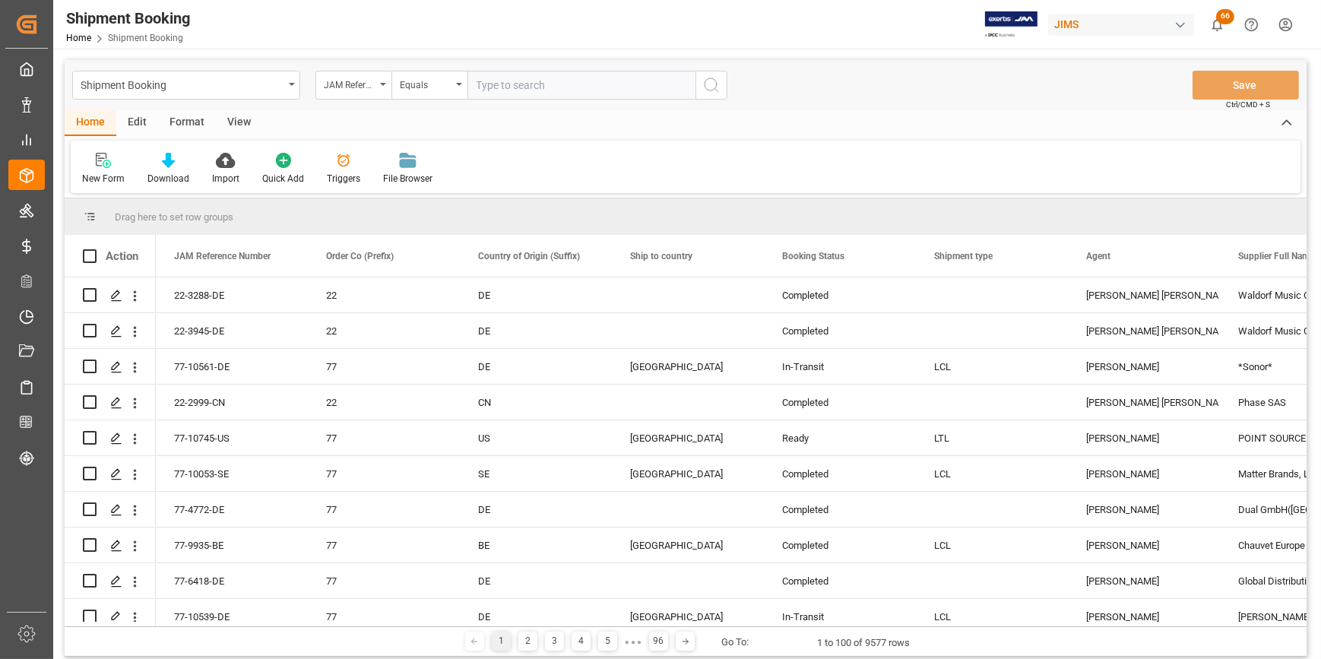
click at [499, 86] on input "text" at bounding box center [581, 85] width 228 height 29
type input "22-10171-KR"
click at [721, 88] on button "search button" at bounding box center [711, 85] width 32 height 29
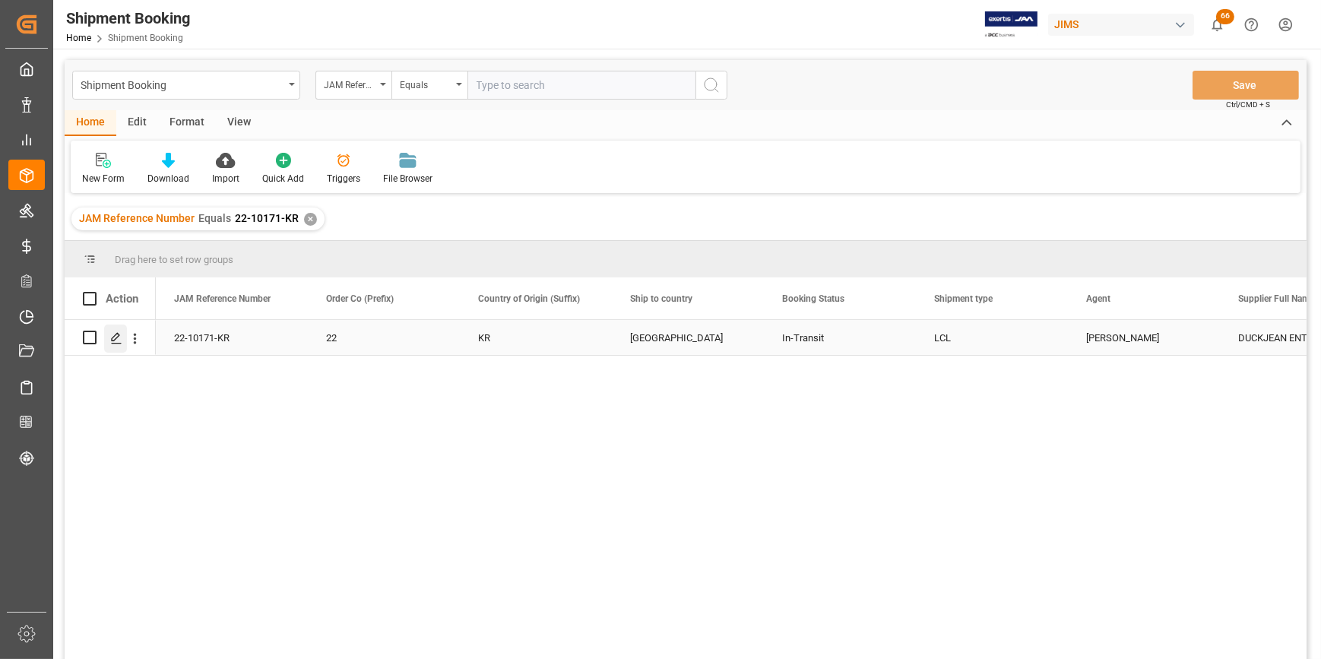
click at [118, 338] on icon "Press SPACE to select this row." at bounding box center [116, 338] width 12 height 12
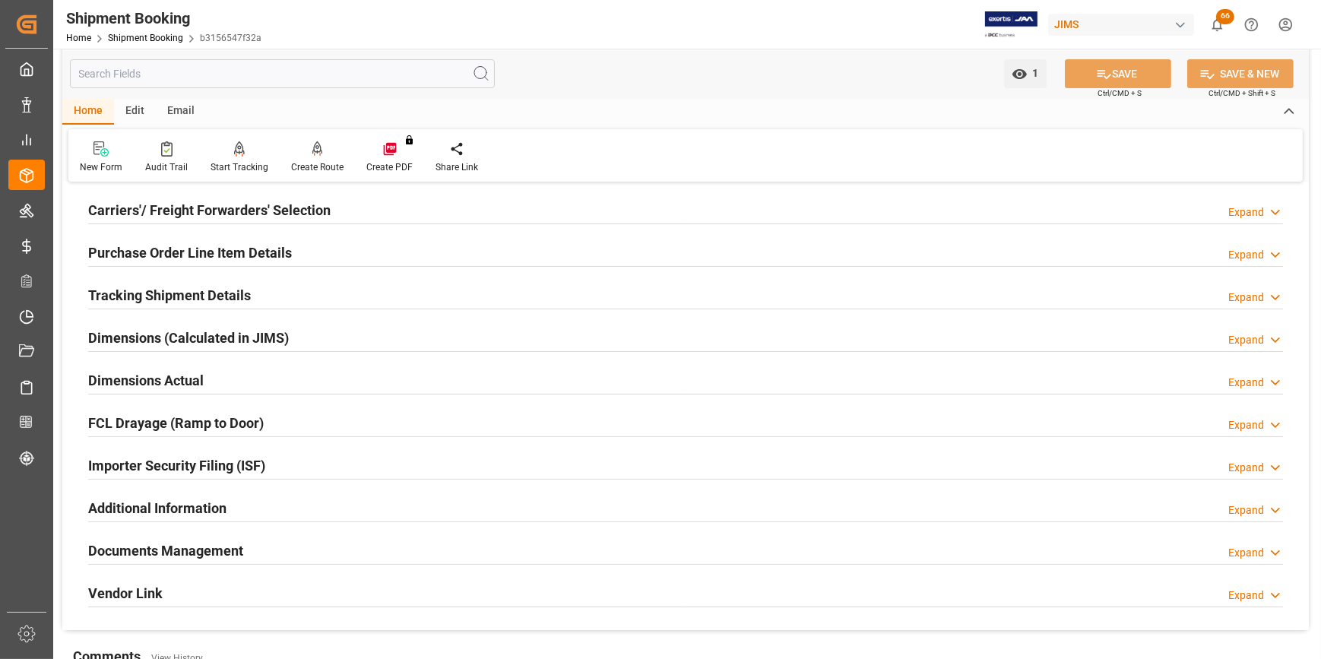
scroll to position [207, 0]
click at [188, 540] on h2 "Documents Management" at bounding box center [165, 550] width 155 height 21
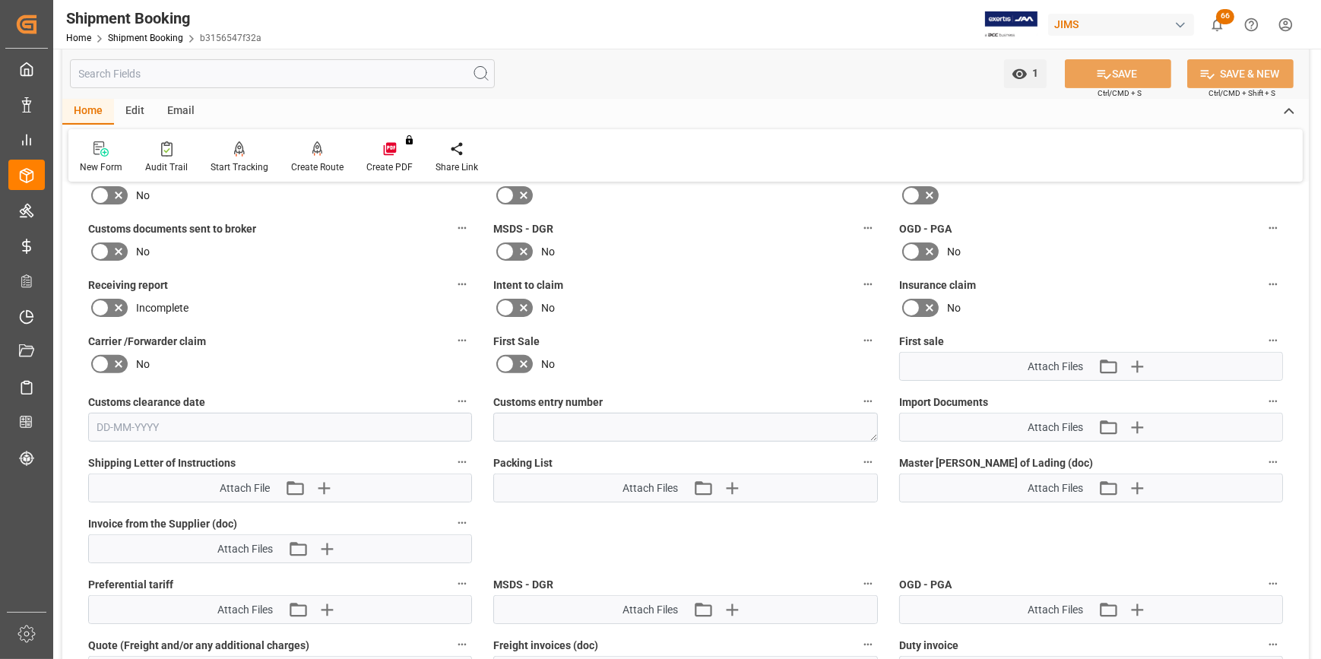
scroll to position [691, 0]
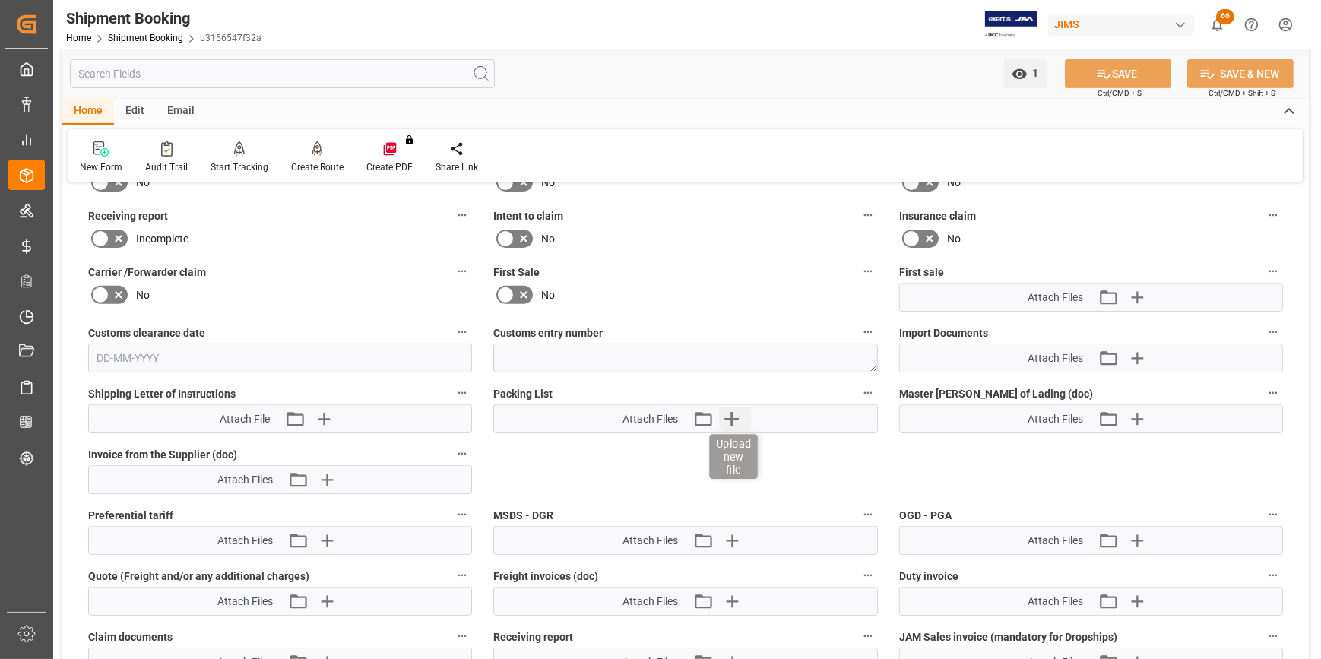
click at [732, 418] on icon "button" at bounding box center [731, 419] width 14 height 14
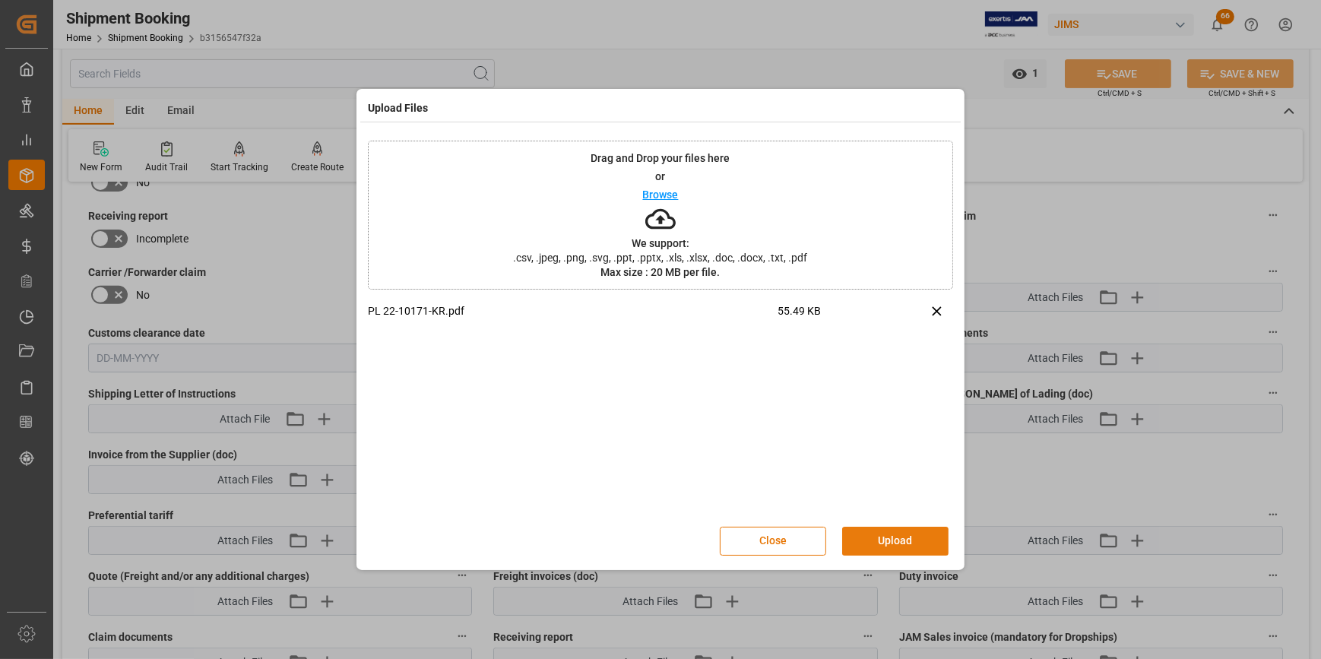
click at [898, 540] on button "Upload" at bounding box center [895, 541] width 106 height 29
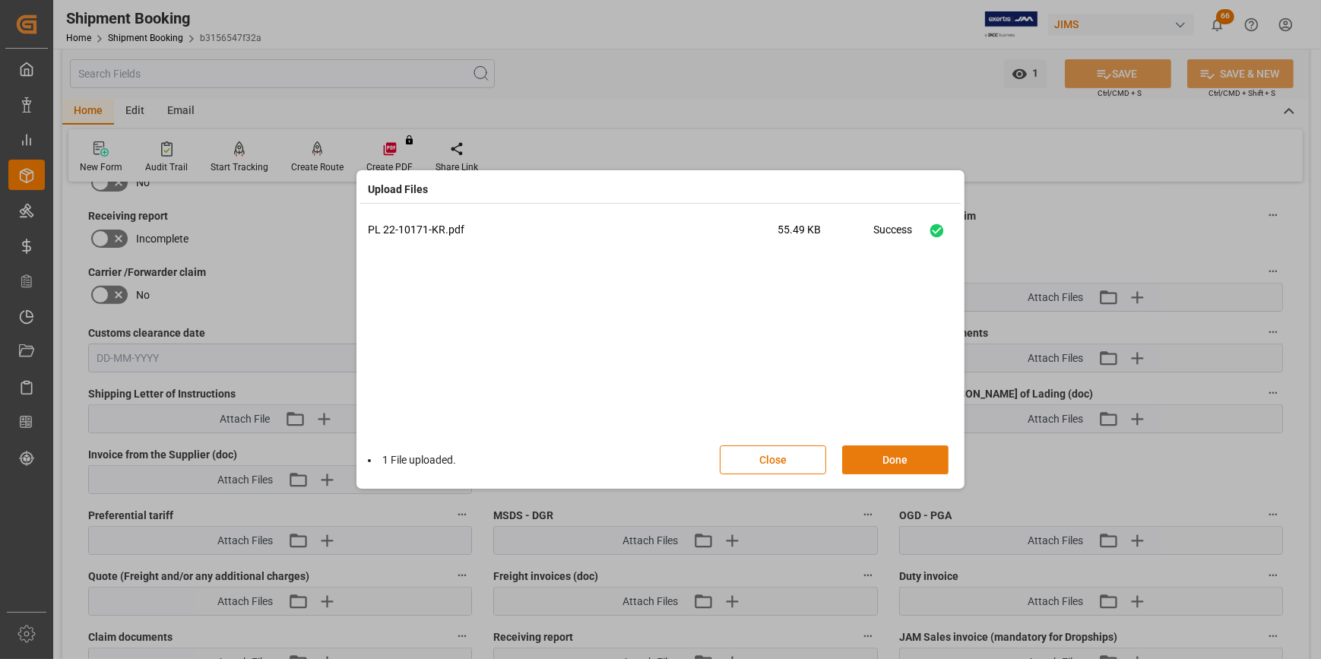
click at [886, 460] on button "Done" at bounding box center [895, 459] width 106 height 29
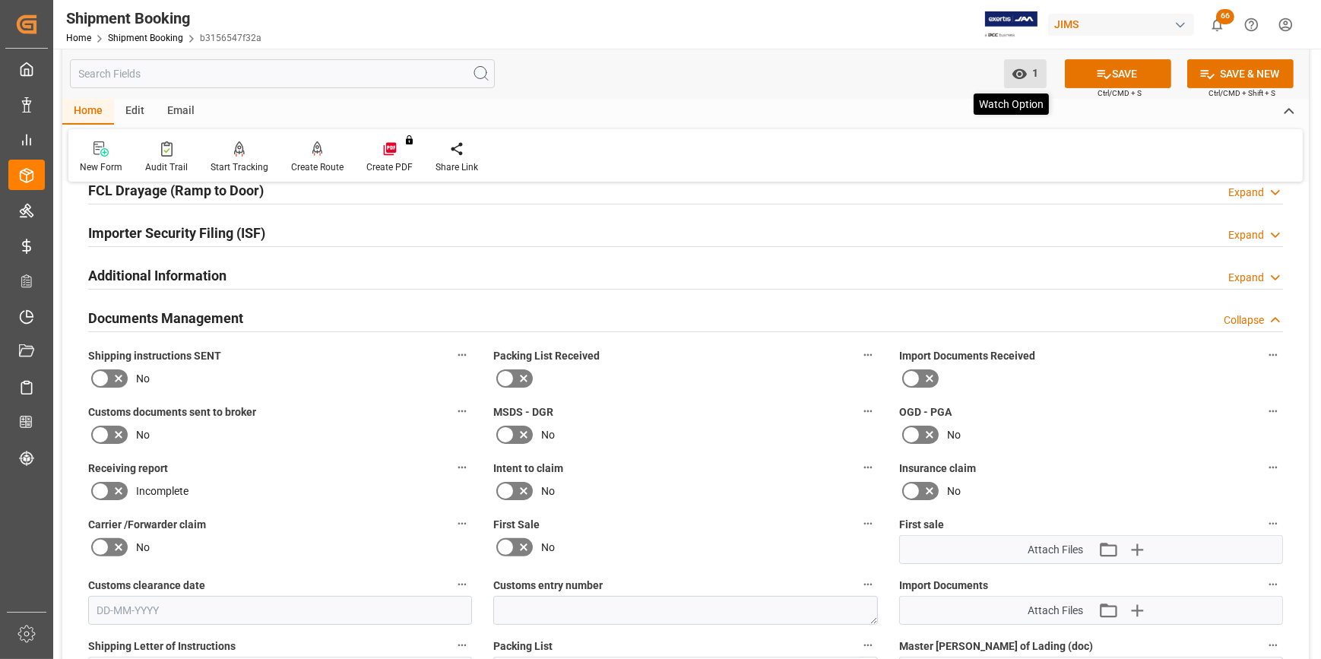
scroll to position [414, 0]
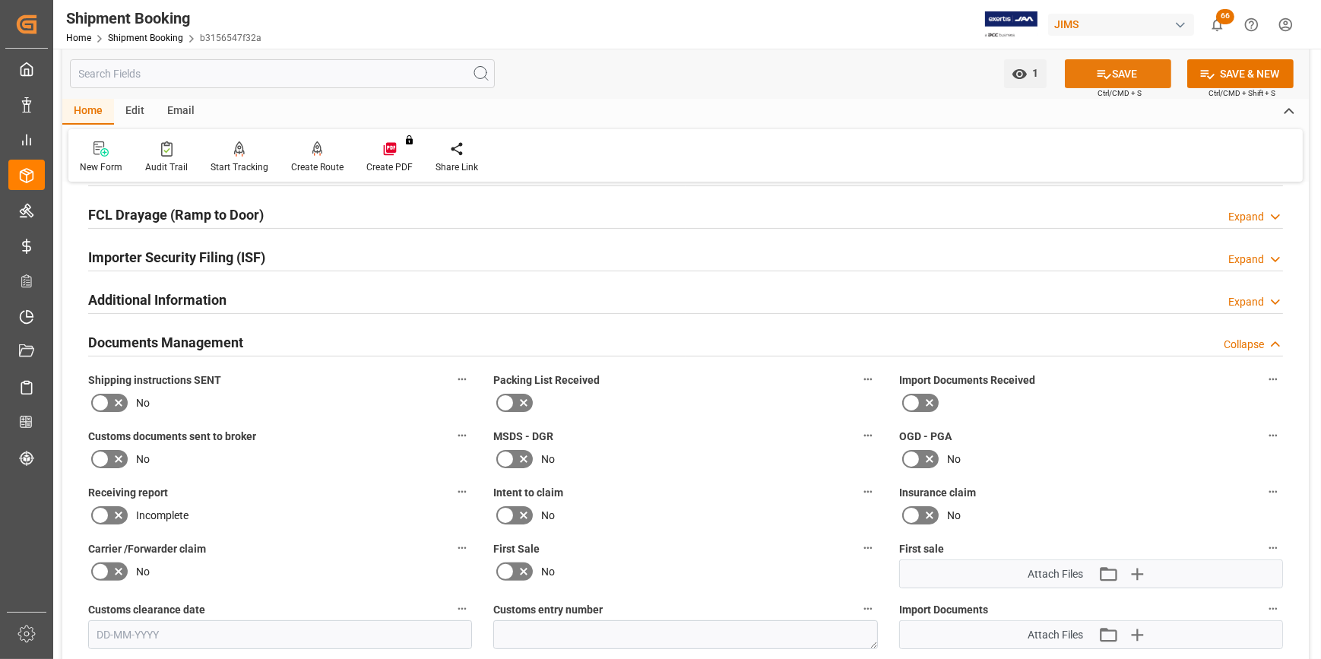
click at [1132, 68] on button "SAVE" at bounding box center [1118, 73] width 106 height 29
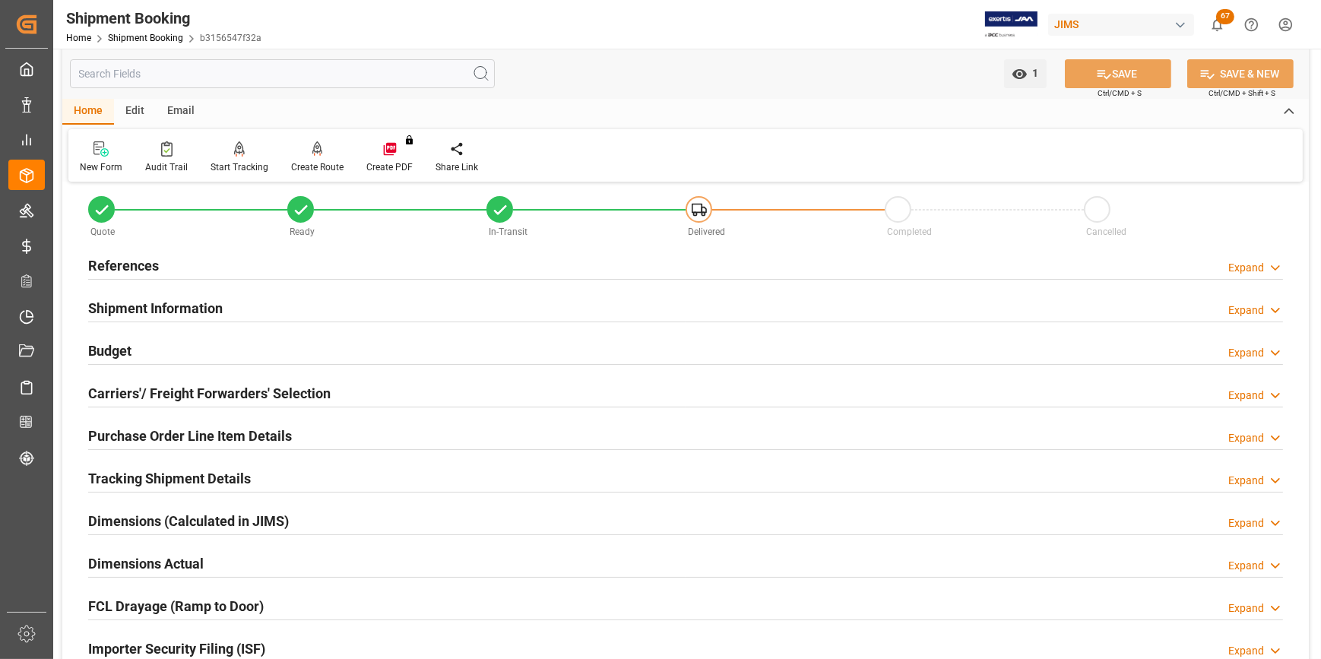
scroll to position [0, 0]
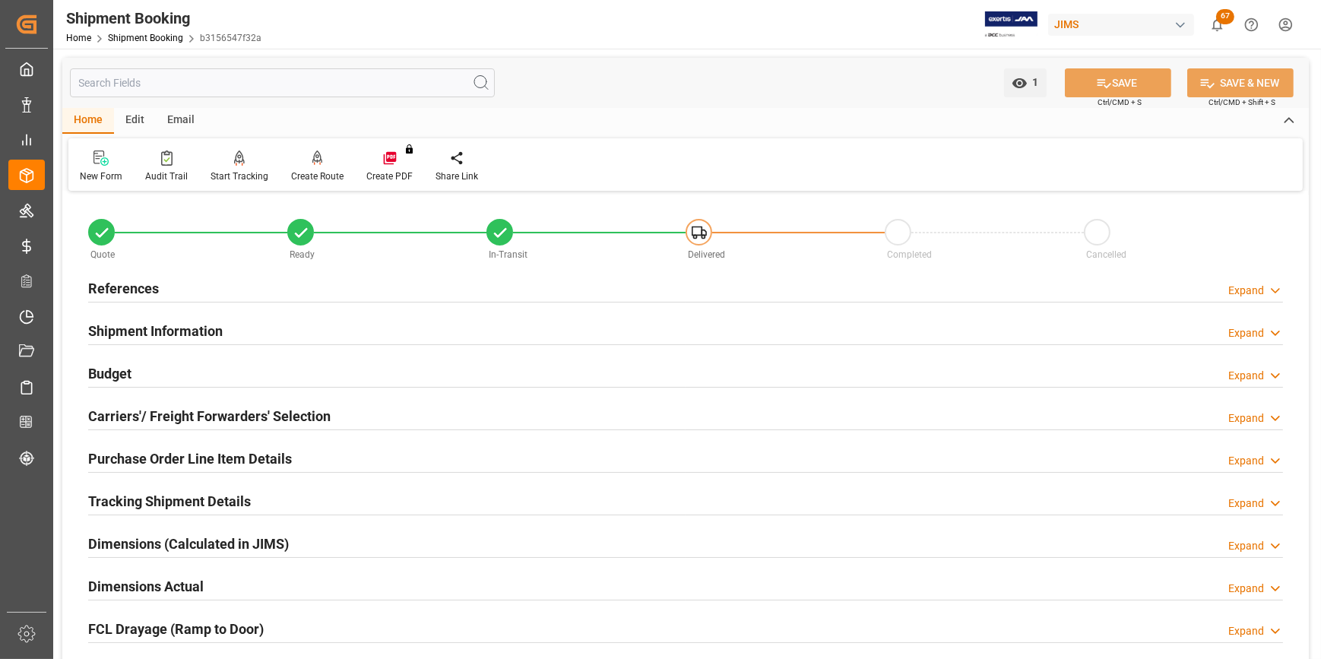
click at [115, 289] on h2 "References" at bounding box center [123, 288] width 71 height 21
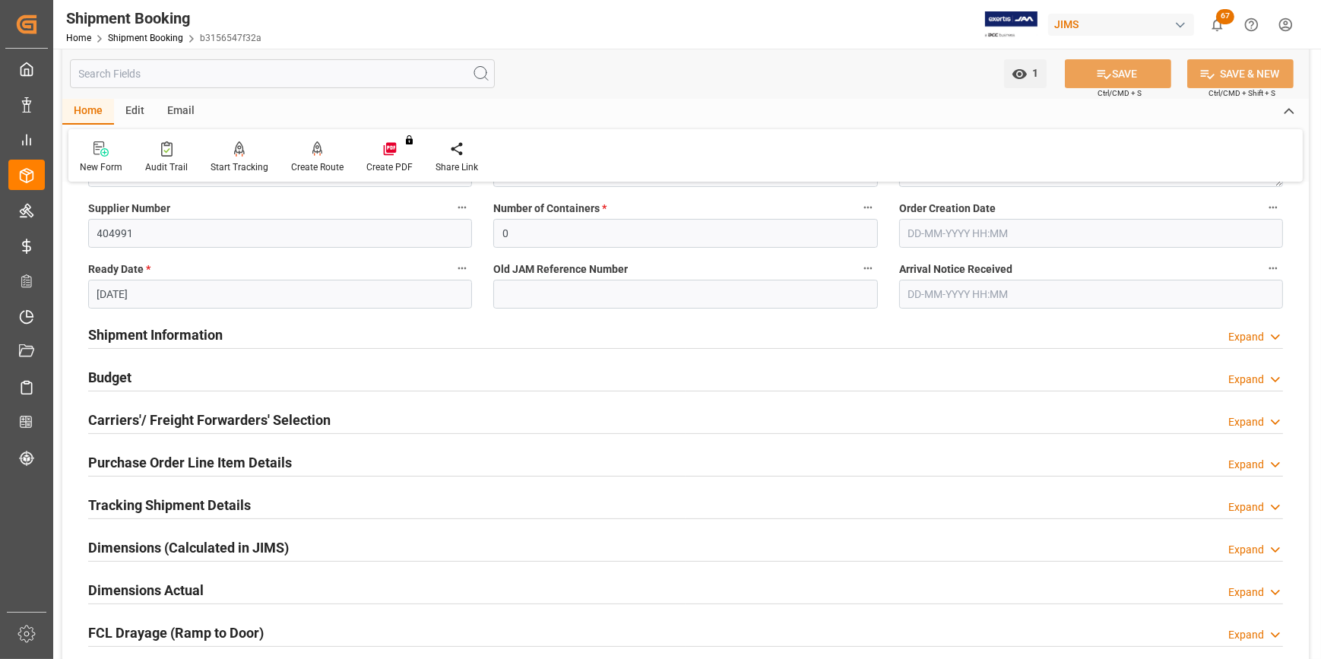
scroll to position [276, 0]
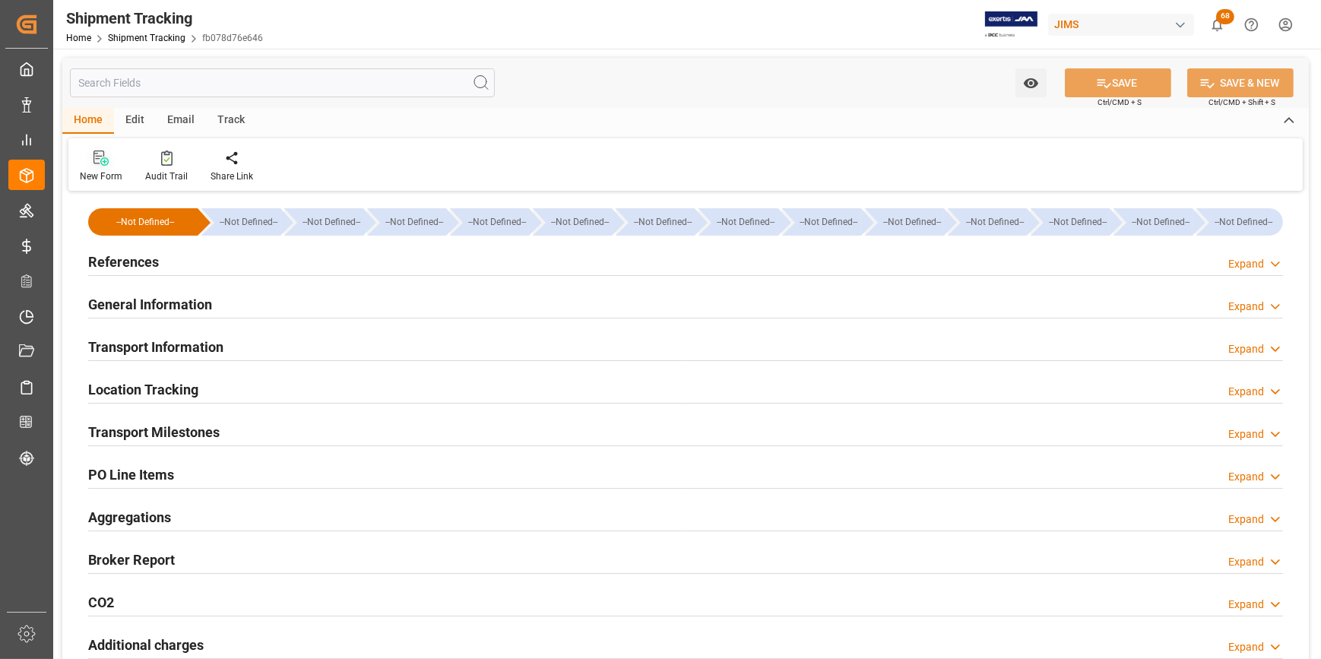
type input "[DATE]"
click at [138, 257] on h2 "References" at bounding box center [123, 262] width 71 height 21
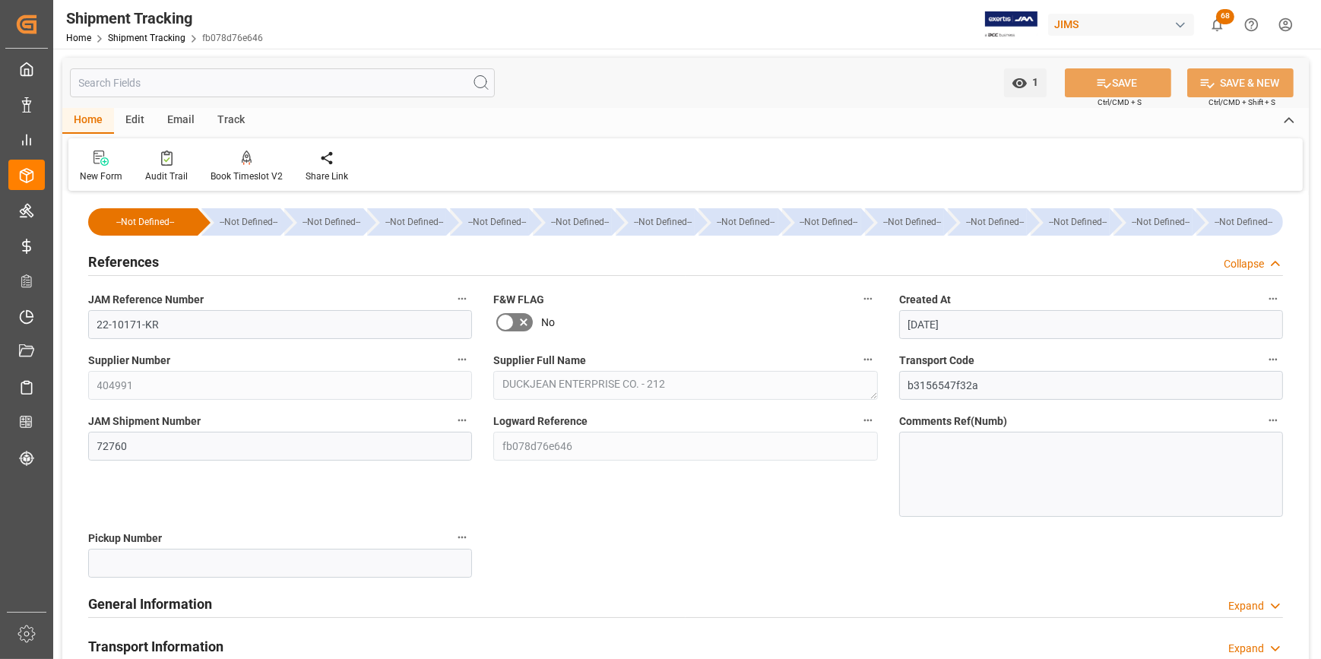
drag, startPoint x: 662, startPoint y: 141, endPoint x: 638, endPoint y: 243, distance: 104.7
click at [644, 250] on div "1 Watch Option SAVE Ctrl/CMD + S SAVE & NEW Ctrl/CMD + Shift + S Home Edit Emai…" at bounding box center [685, 519] width 1246 height 923
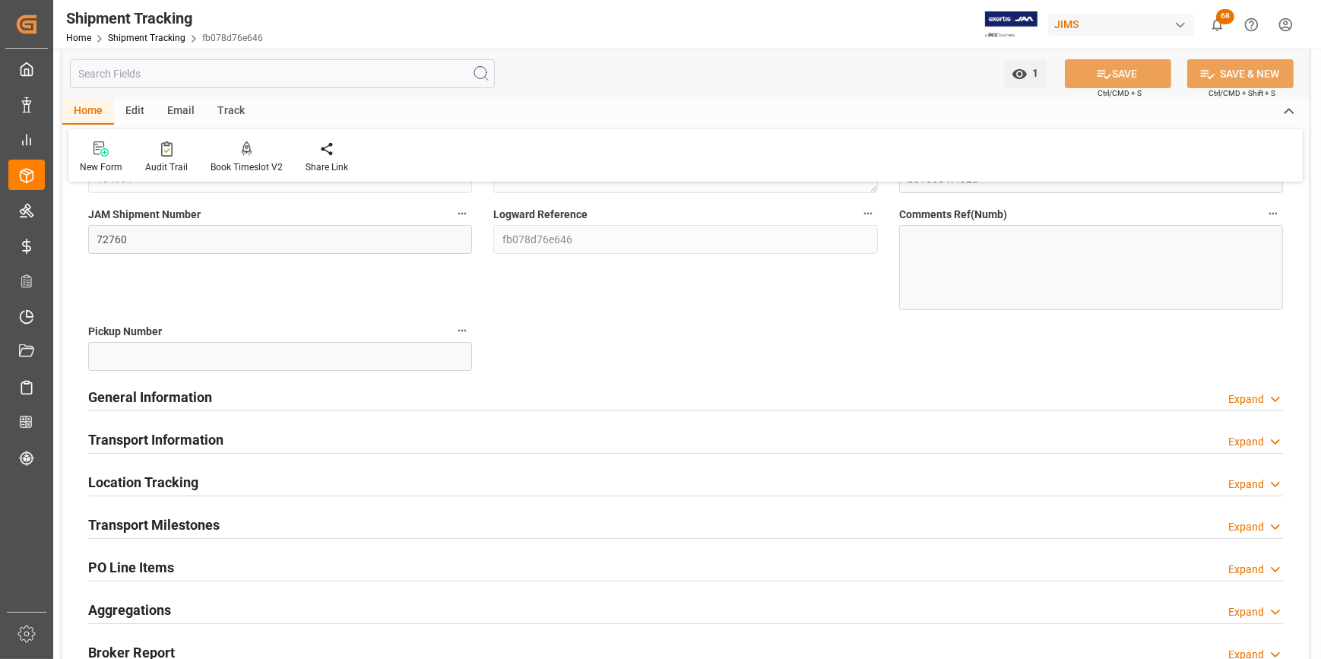
scroll to position [276, 0]
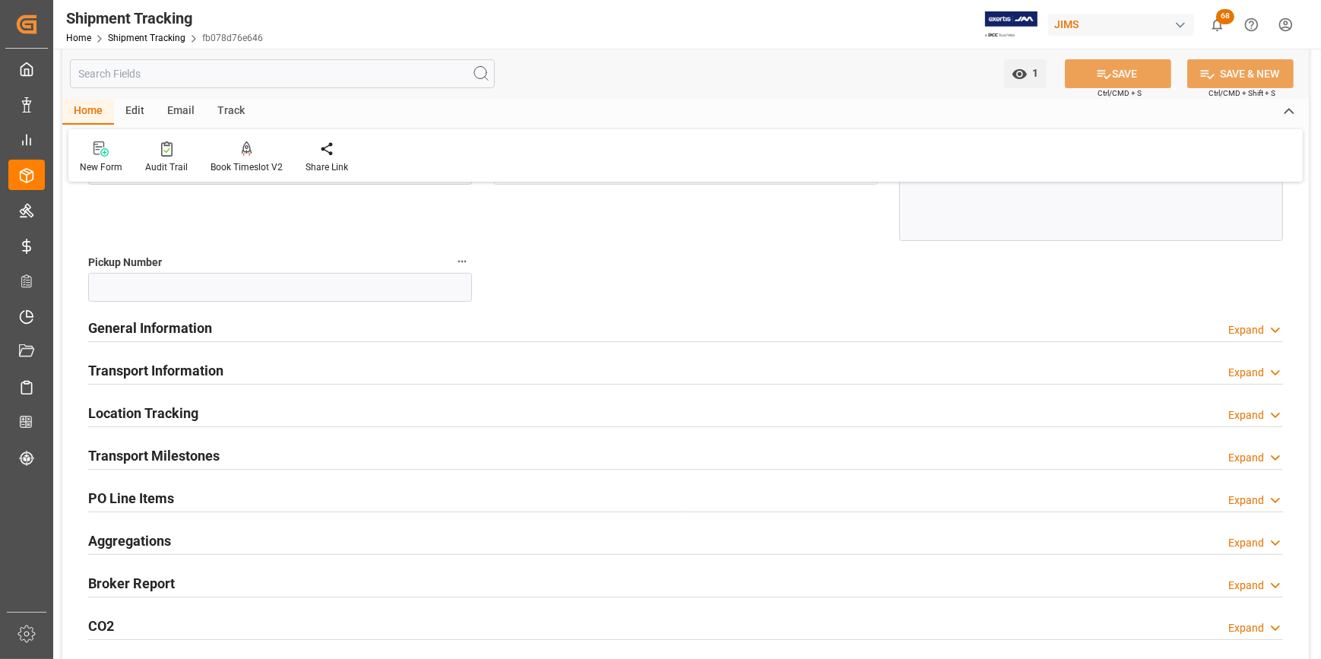
click at [160, 499] on h2 "PO Line Items" at bounding box center [131, 498] width 86 height 21
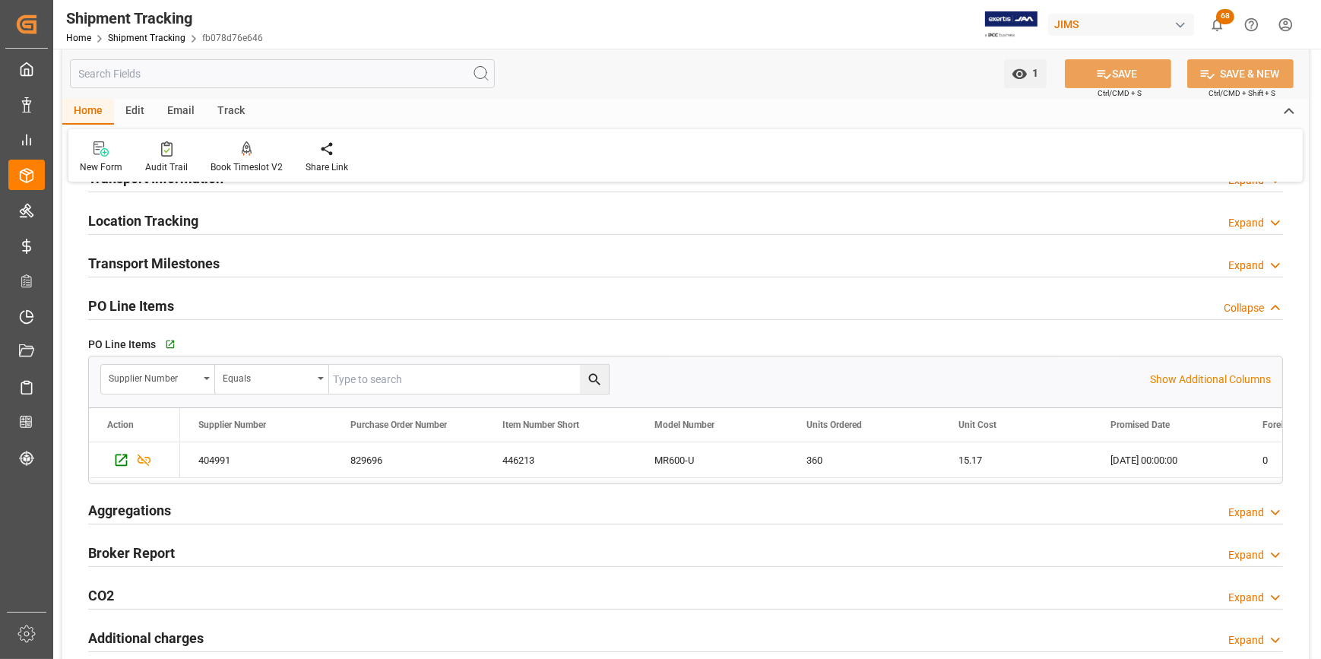
scroll to position [483, 0]
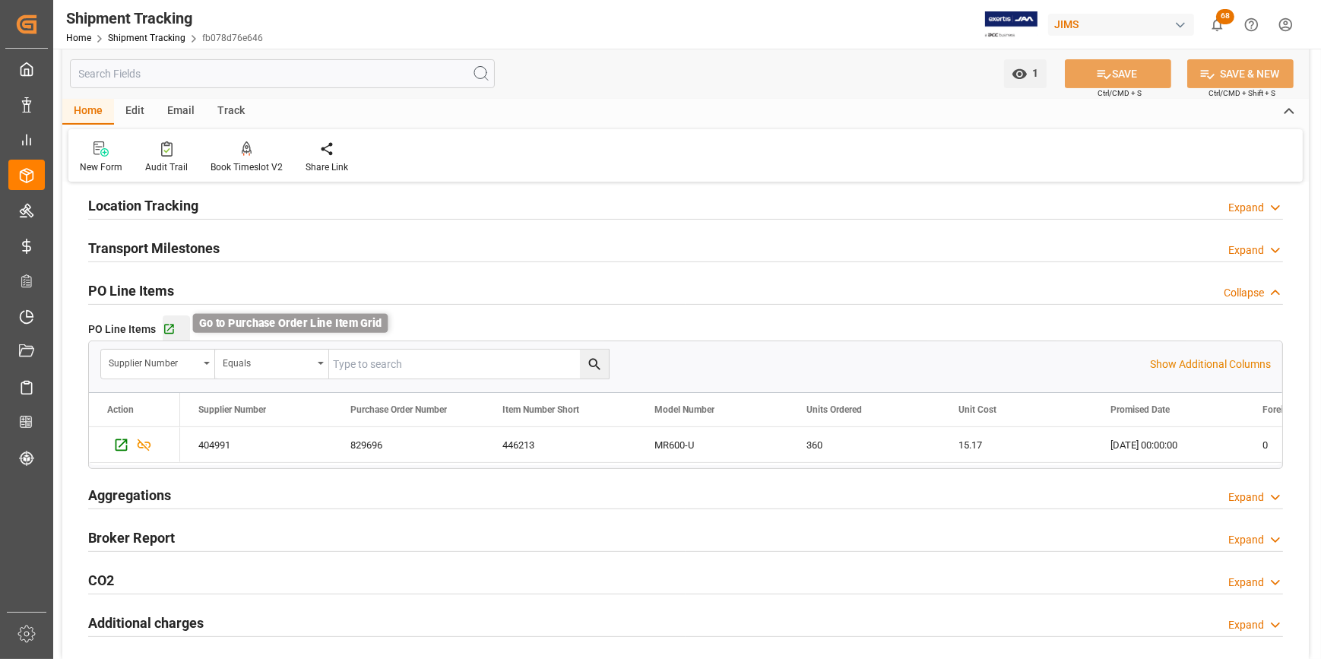
click at [167, 328] on icon "button" at bounding box center [169, 329] width 13 height 13
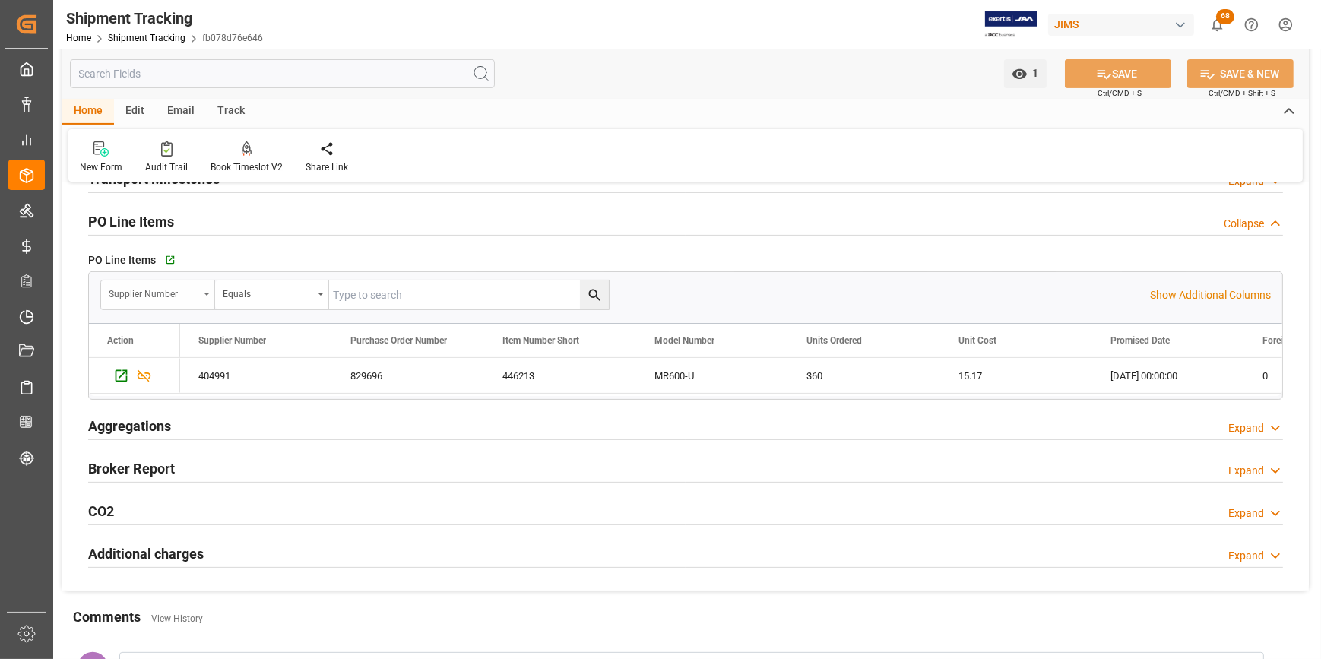
scroll to position [414, 0]
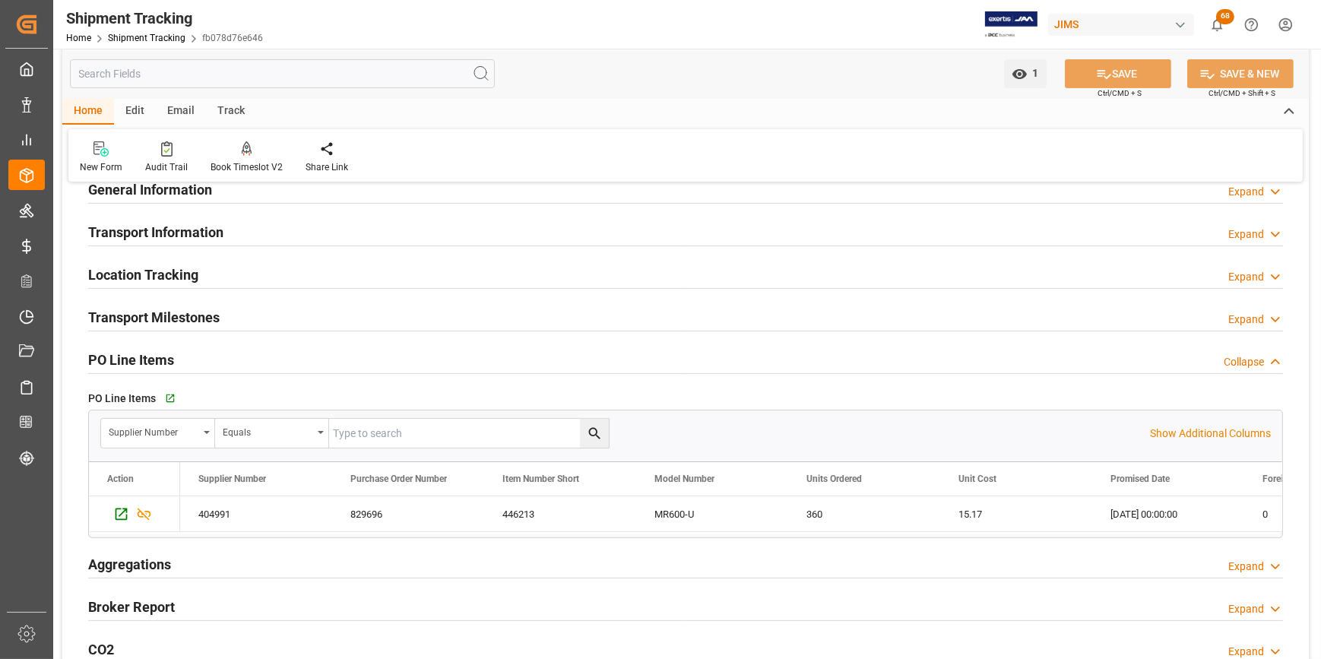
click at [162, 319] on h2 "Transport Milestones" at bounding box center [153, 317] width 131 height 21
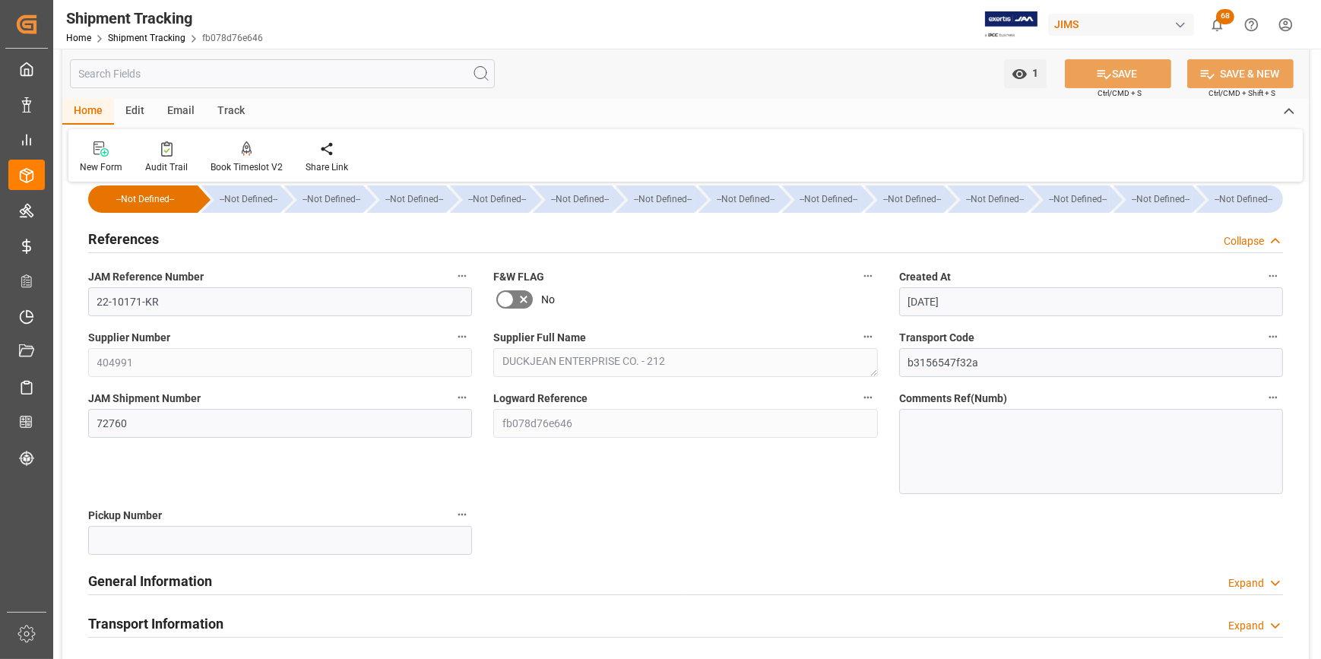
scroll to position [0, 0]
